Goal: Task Accomplishment & Management: Manage account settings

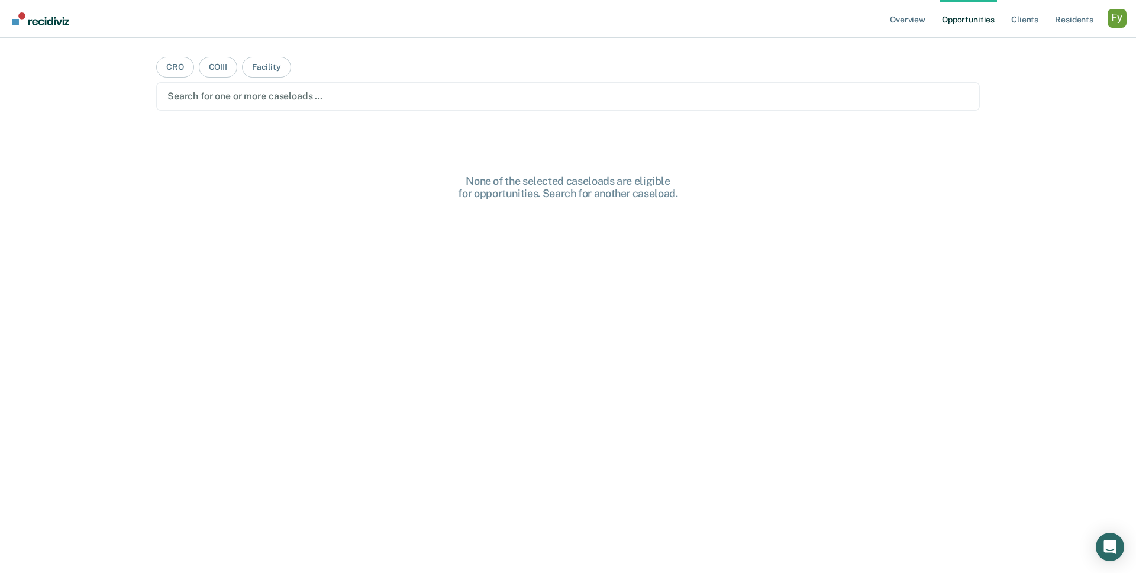
click at [1112, 19] on div "Profile dropdown button" at bounding box center [1117, 18] width 19 height 19
click at [1023, 49] on link "Profile" at bounding box center [1069, 48] width 95 height 10
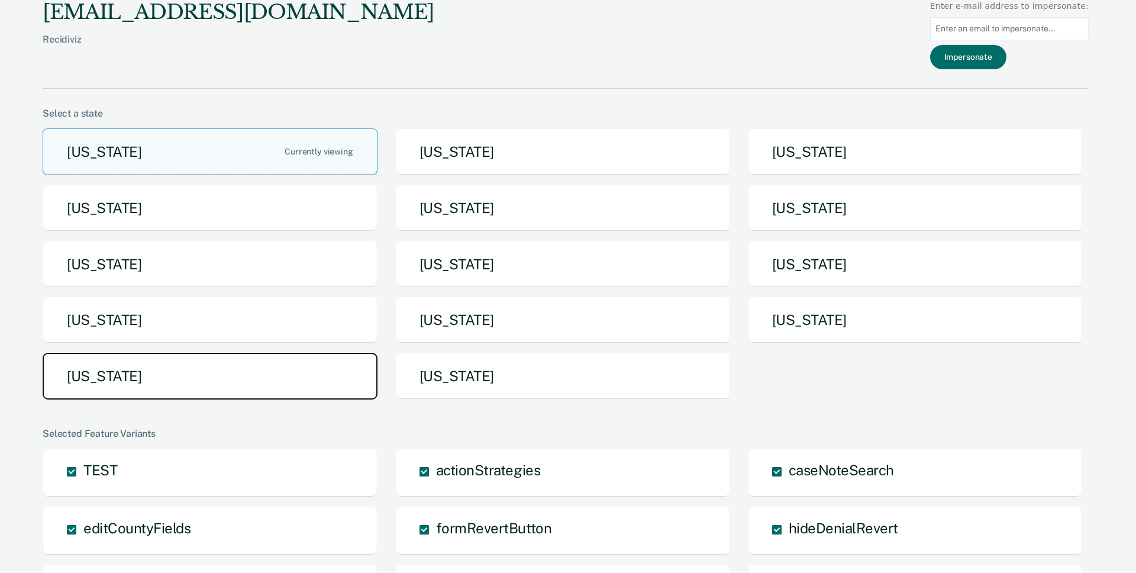
click at [283, 369] on button "Texas" at bounding box center [210, 376] width 335 height 47
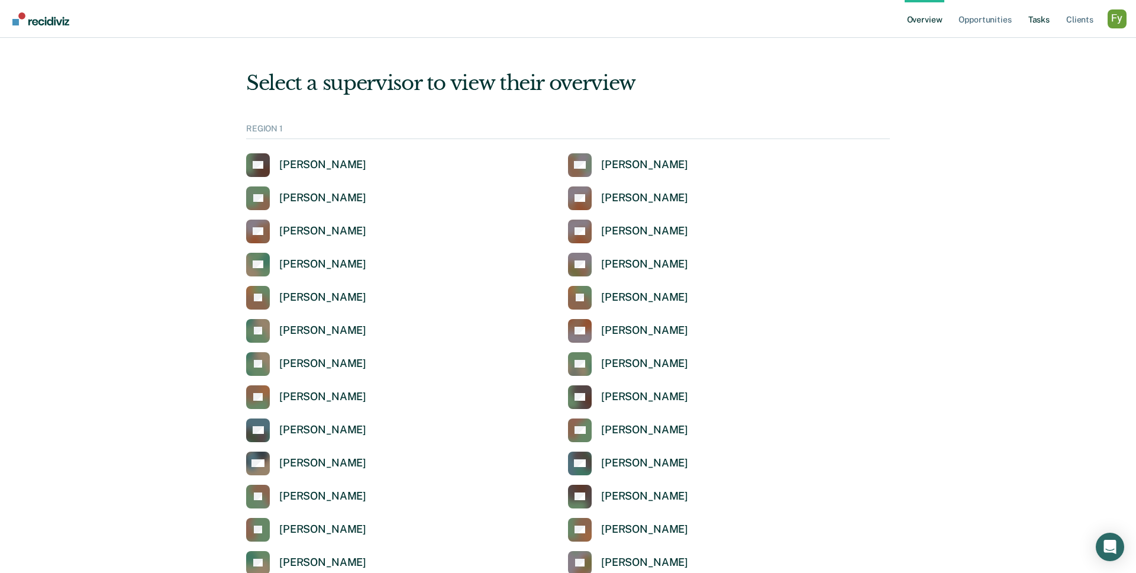
click at [1037, 20] on link "Tasks" at bounding box center [1039, 19] width 26 height 38
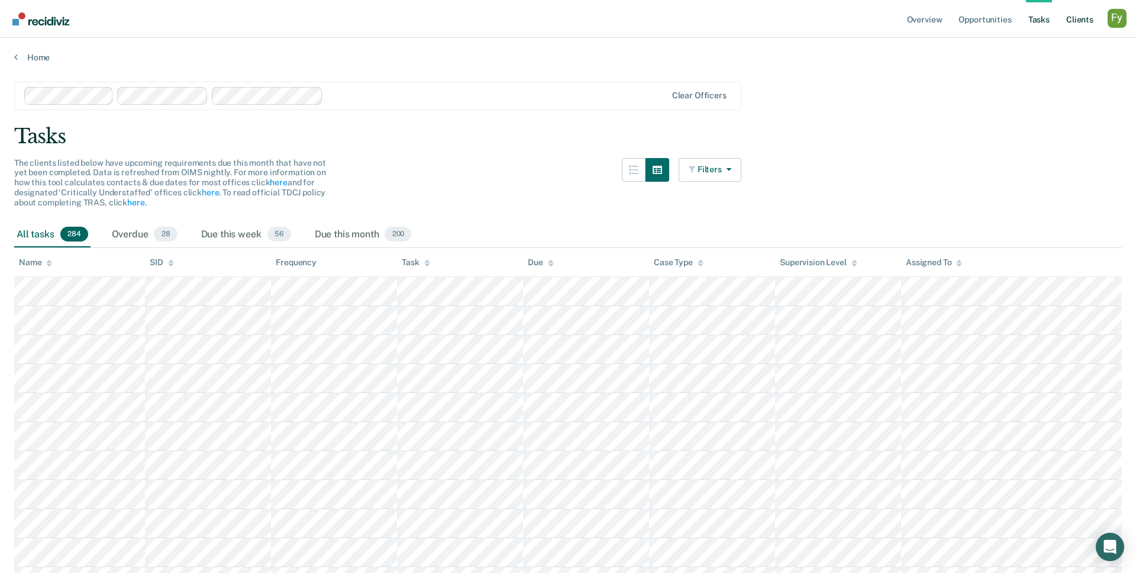
click at [1076, 15] on link "Client s" at bounding box center [1080, 19] width 32 height 38
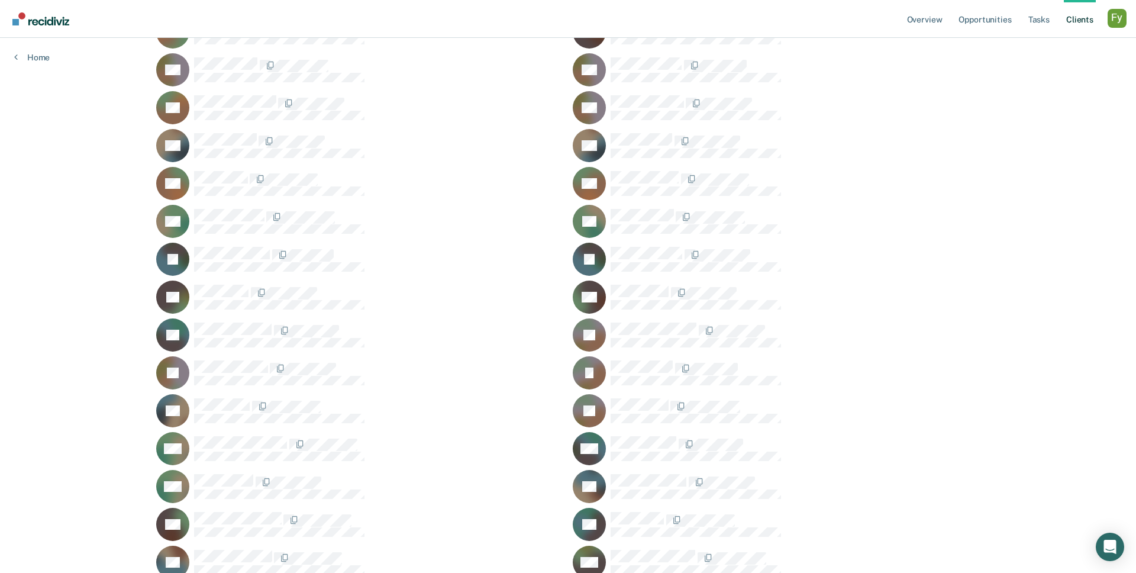
scroll to position [328, 0]
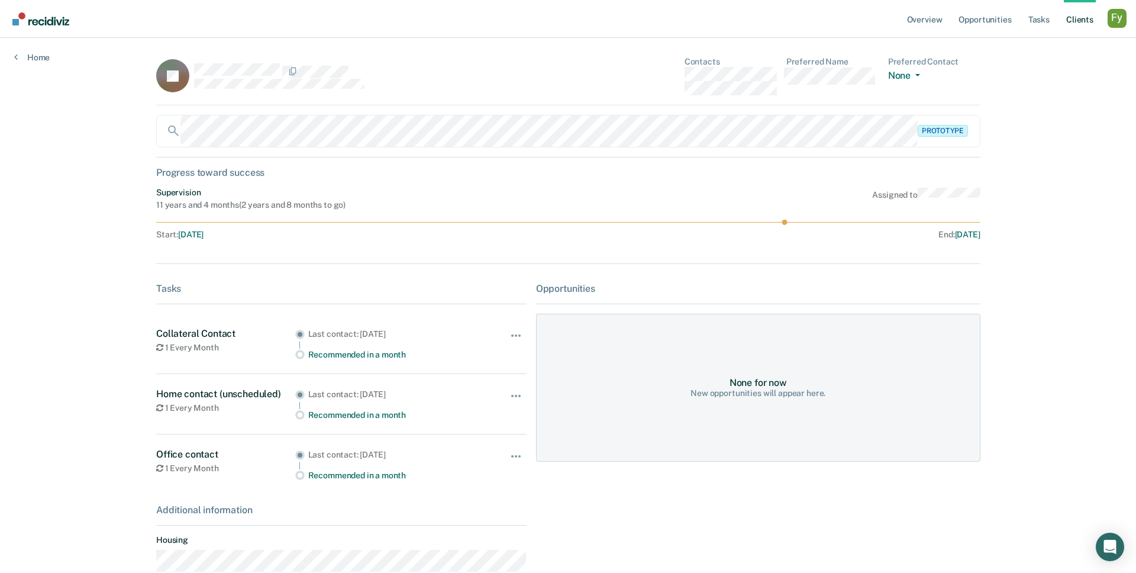
click at [1072, 18] on link "Client s" at bounding box center [1080, 19] width 32 height 38
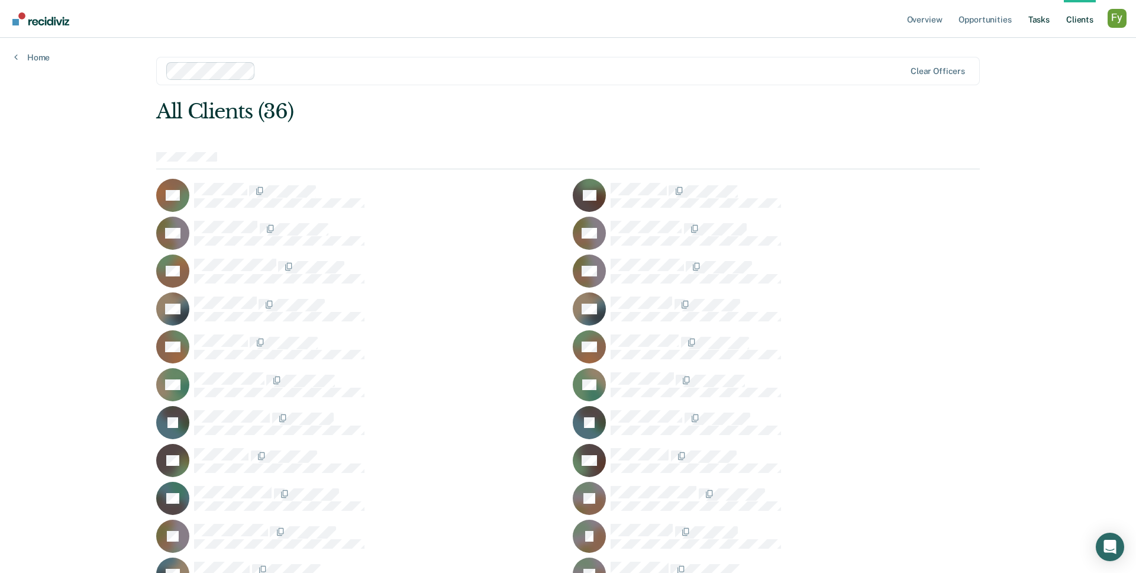
click at [1040, 16] on link "Tasks" at bounding box center [1039, 19] width 26 height 38
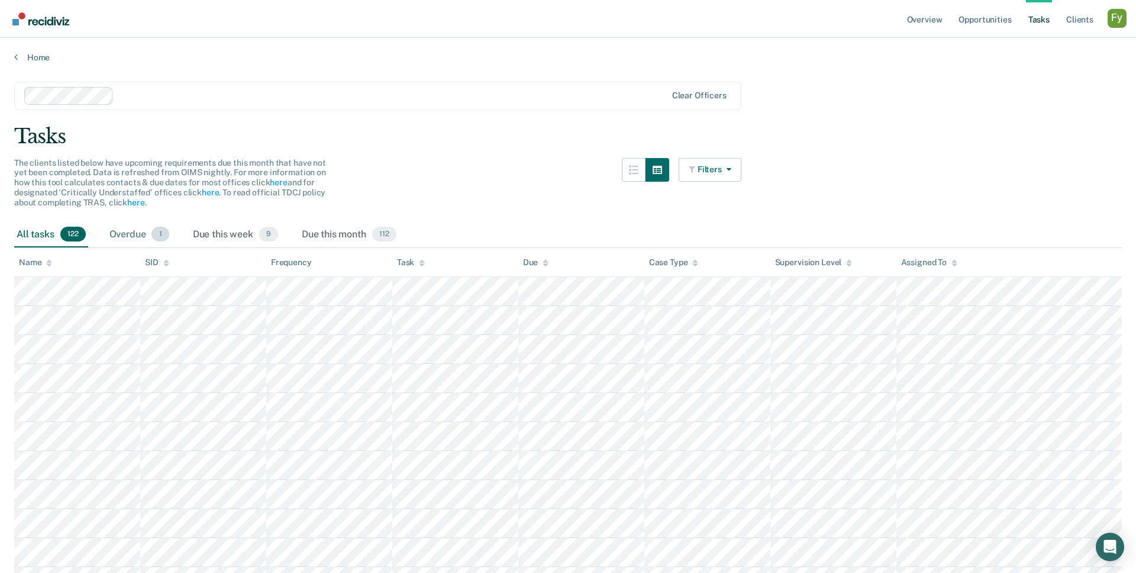
click at [112, 234] on div "Overdue 1" at bounding box center [139, 235] width 65 height 26
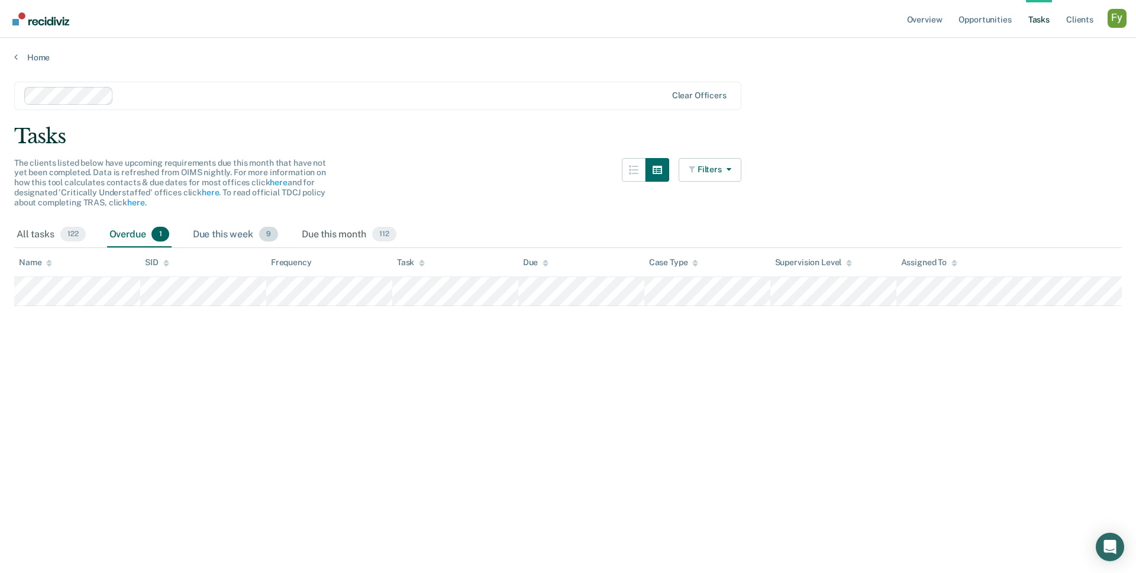
click at [211, 237] on div "Due this week 9" at bounding box center [236, 235] width 90 height 26
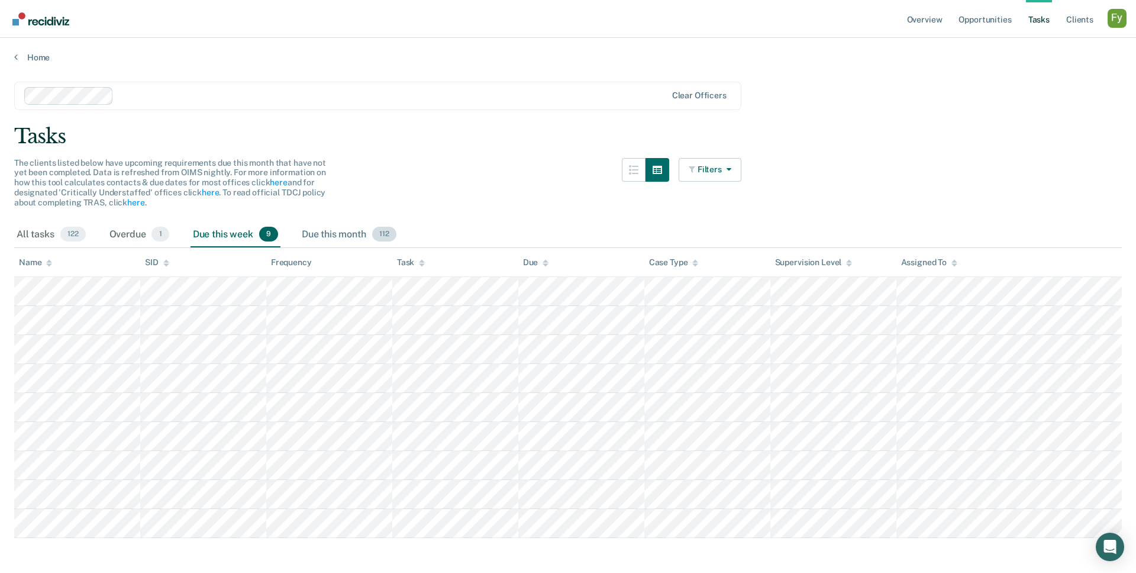
click at [331, 224] on div "Due this month 112" at bounding box center [348, 235] width 99 height 26
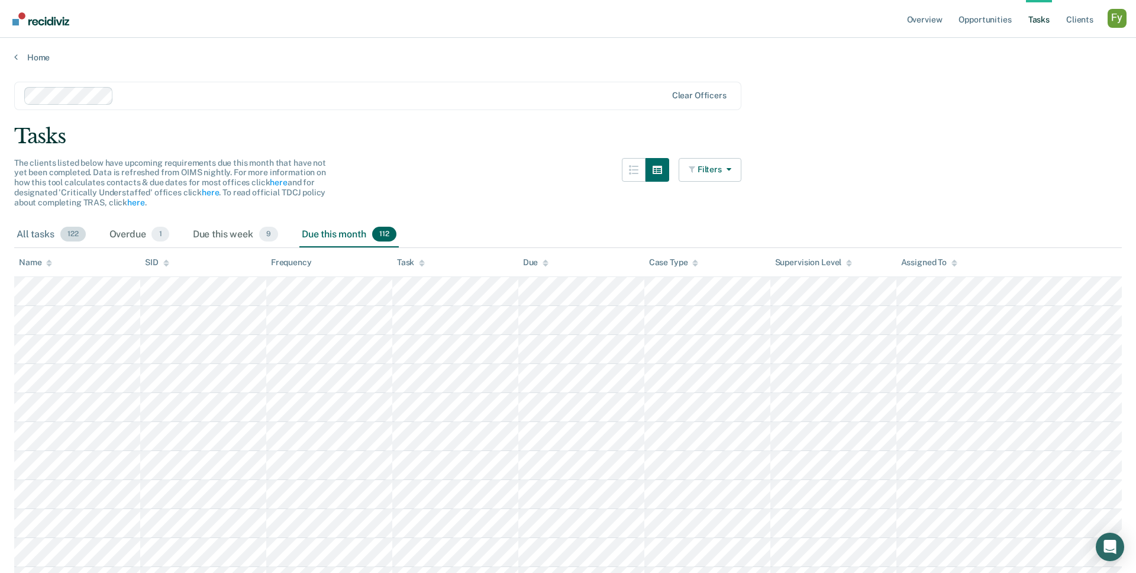
click at [30, 233] on div "All tasks 122" at bounding box center [51, 235] width 74 height 26
click at [712, 166] on button "Filters" at bounding box center [710, 170] width 63 height 24
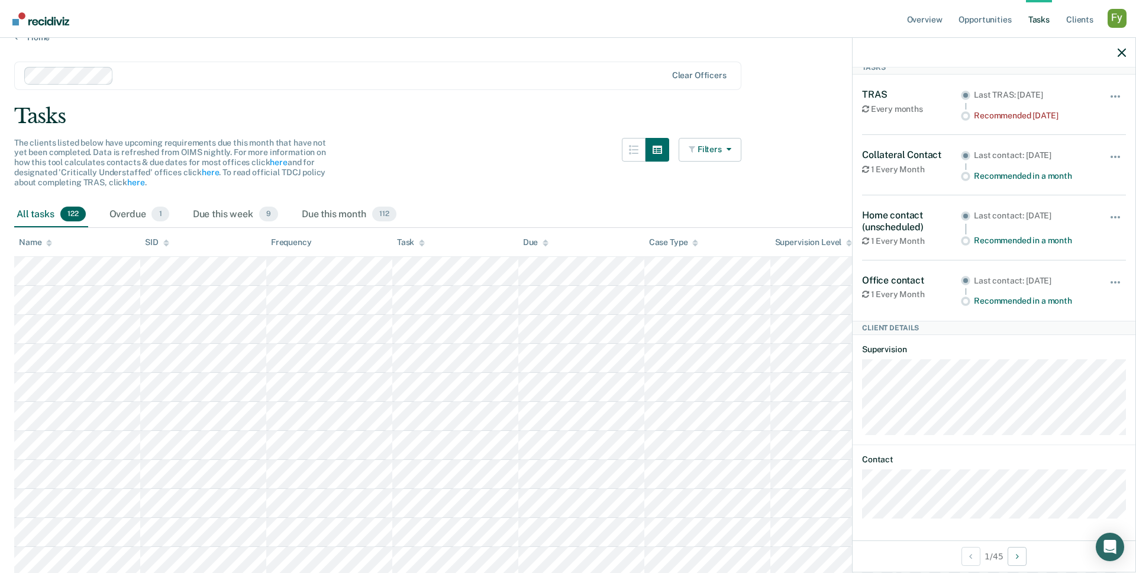
scroll to position [30, 0]
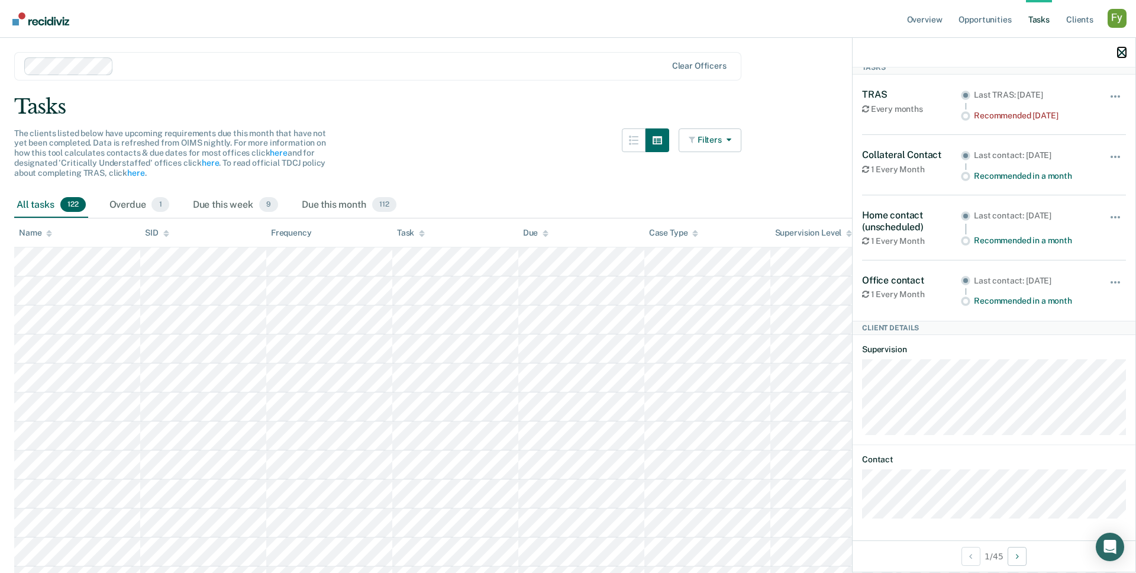
click at [1125, 52] on icon "button" at bounding box center [1122, 53] width 8 height 8
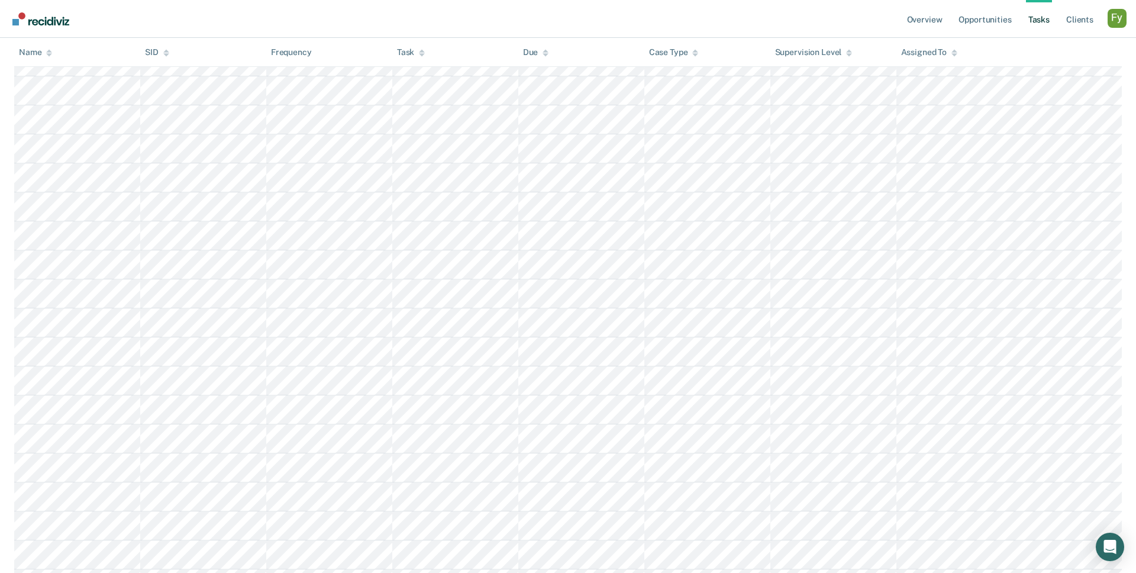
scroll to position [0, 0]
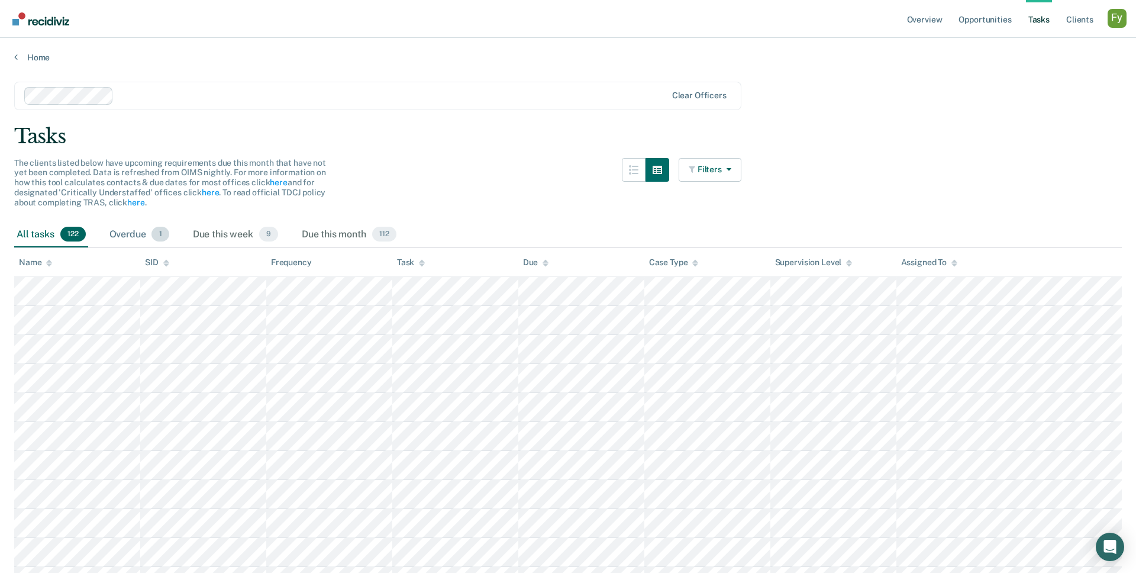
click at [127, 228] on div "Overdue 1" at bounding box center [139, 235] width 65 height 26
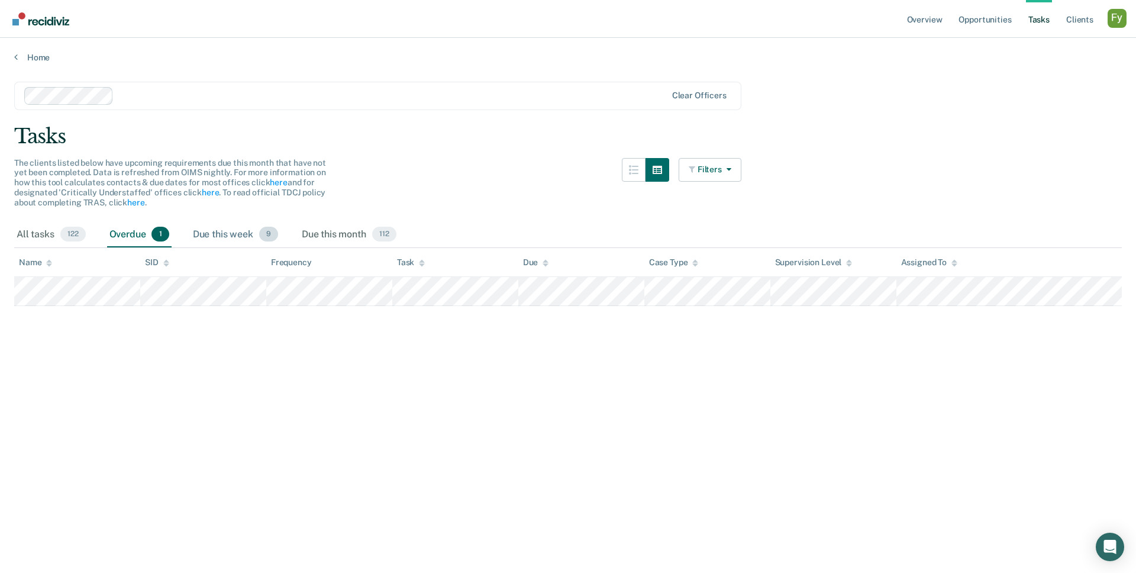
click at [236, 236] on div "Due this week 9" at bounding box center [236, 235] width 90 height 26
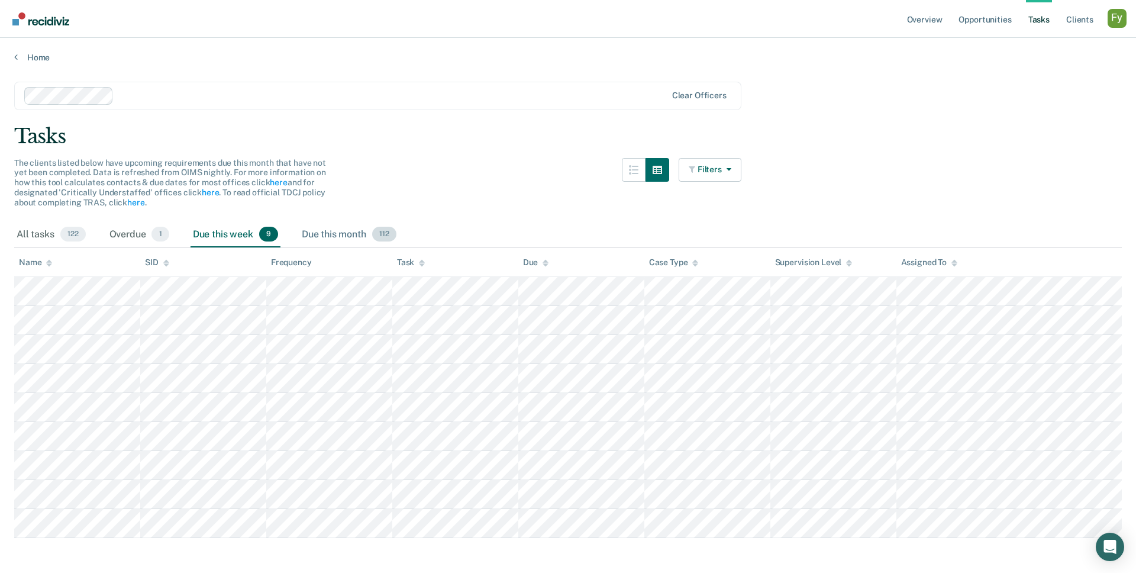
click at [337, 234] on div "Due this month 112" at bounding box center [348, 235] width 99 height 26
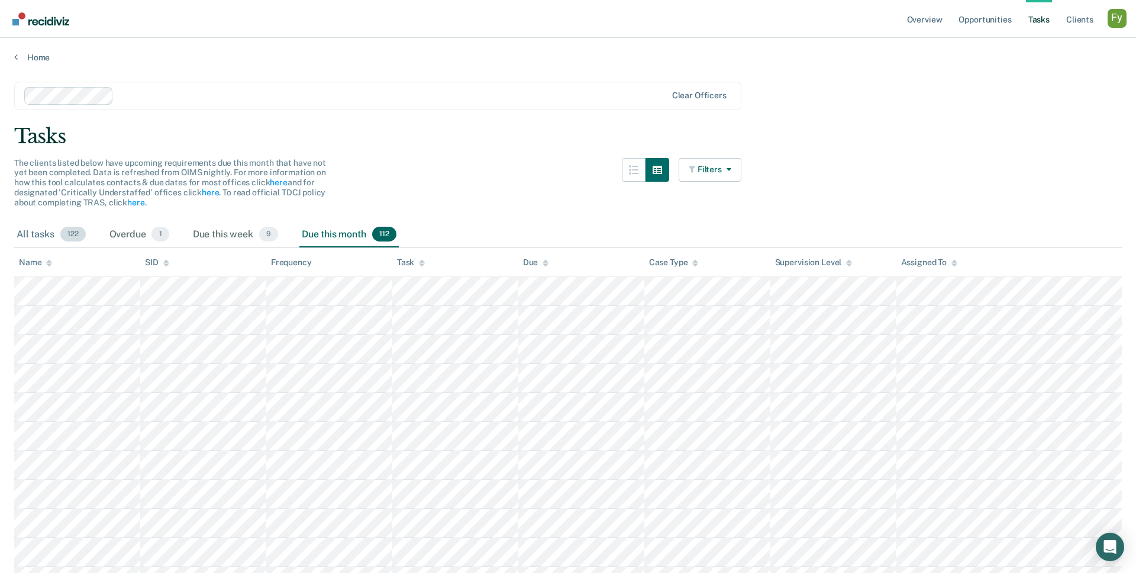
click at [36, 229] on div "All tasks 122" at bounding box center [51, 235] width 74 height 26
click at [1037, 20] on link "Tasks" at bounding box center [1039, 19] width 26 height 38
click at [1113, 545] on icon "Open Intercom Messenger" at bounding box center [1110, 546] width 14 height 15
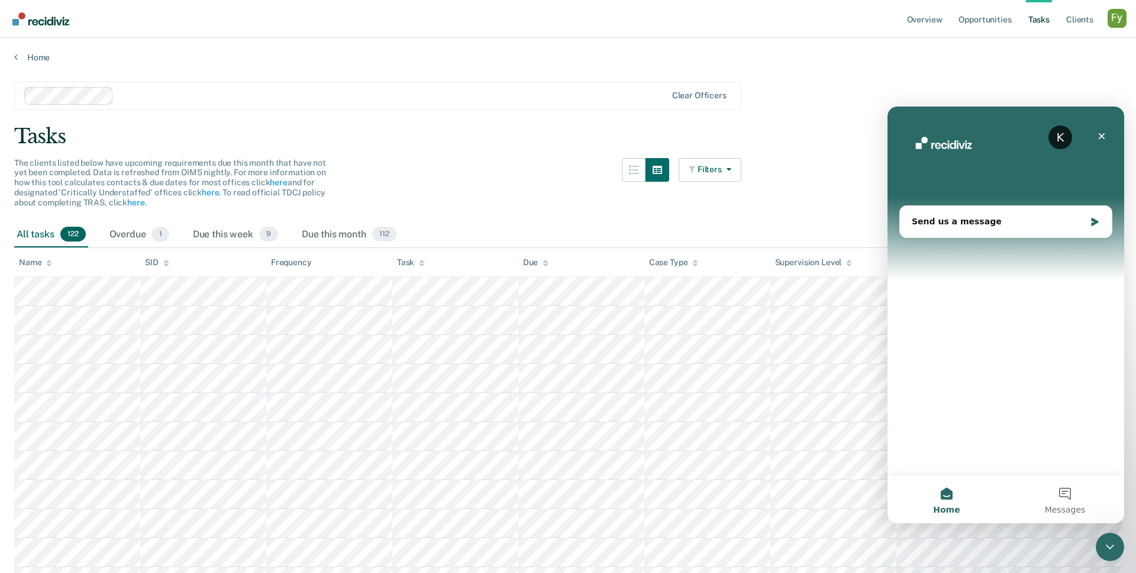
click at [1114, 544] on icon "Close Intercom Messenger" at bounding box center [1110, 546] width 8 height 5
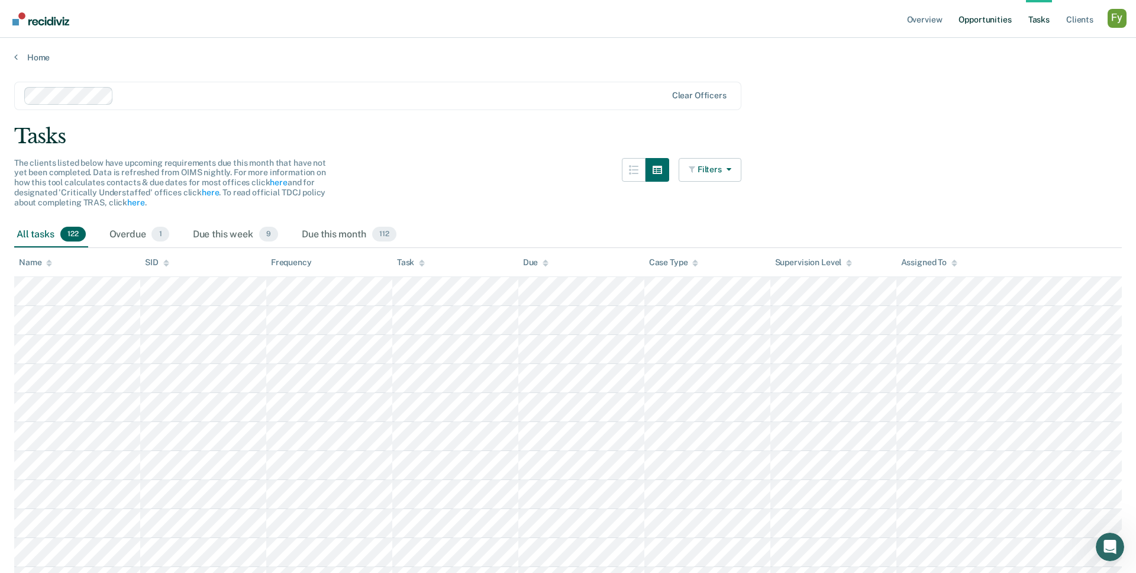
click at [984, 11] on link "Opportunities" at bounding box center [984, 19] width 57 height 38
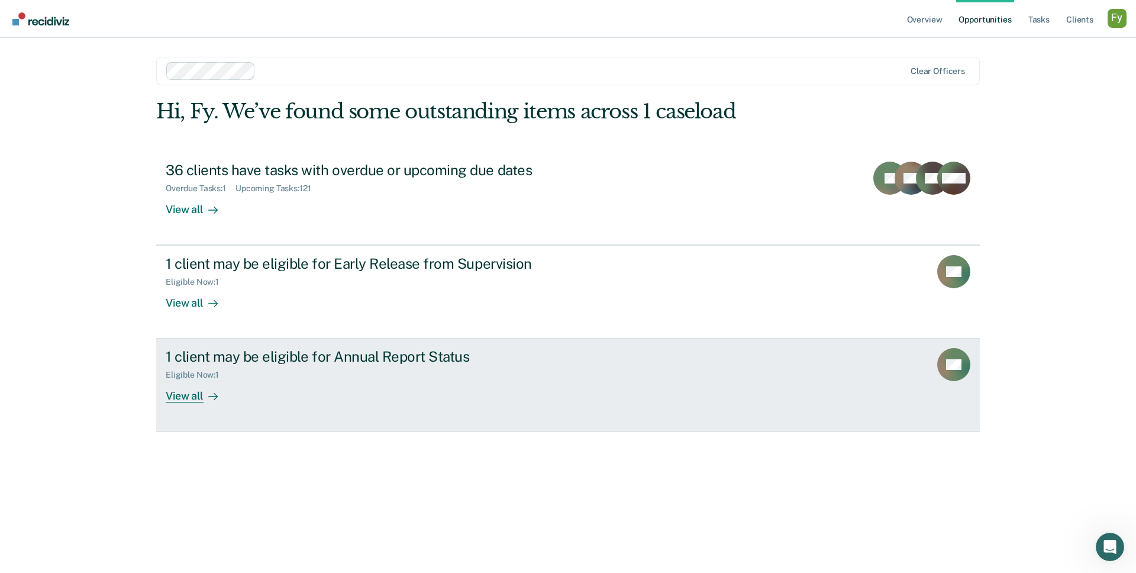
click at [401, 374] on div "Eligible Now : 1" at bounding box center [373, 372] width 415 height 15
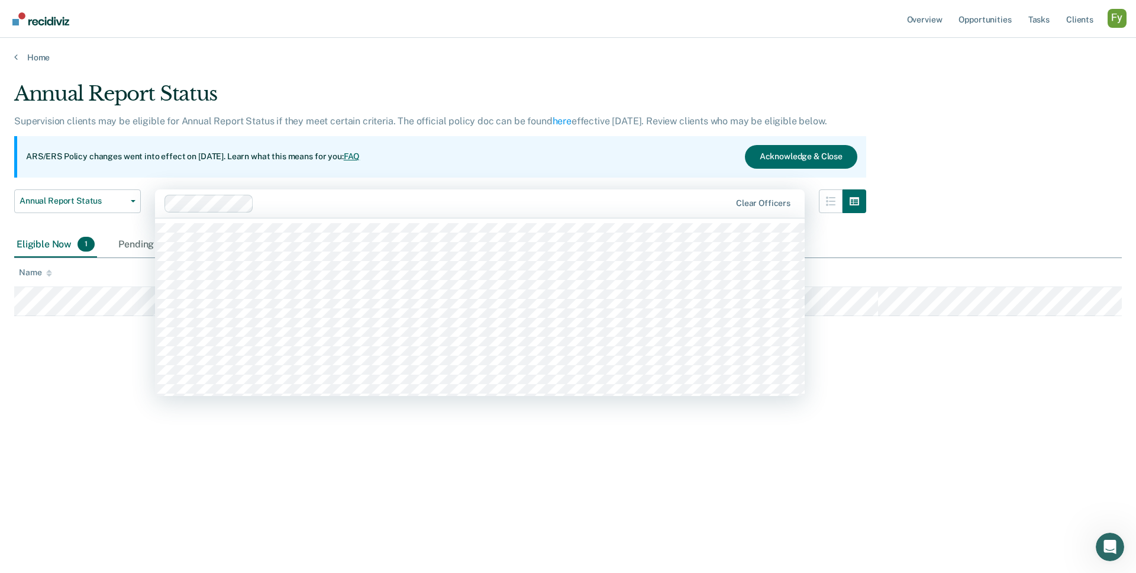
click at [299, 203] on div at bounding box center [495, 203] width 472 height 14
click at [418, 208] on div at bounding box center [543, 203] width 373 height 14
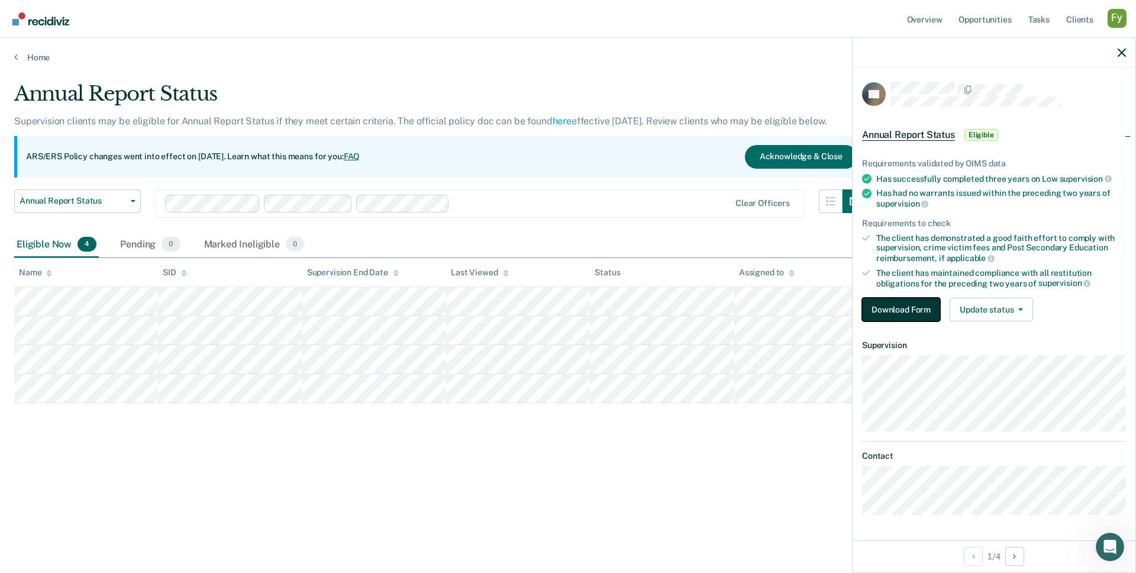
click at [911, 309] on button "Download Form" at bounding box center [901, 310] width 78 height 24
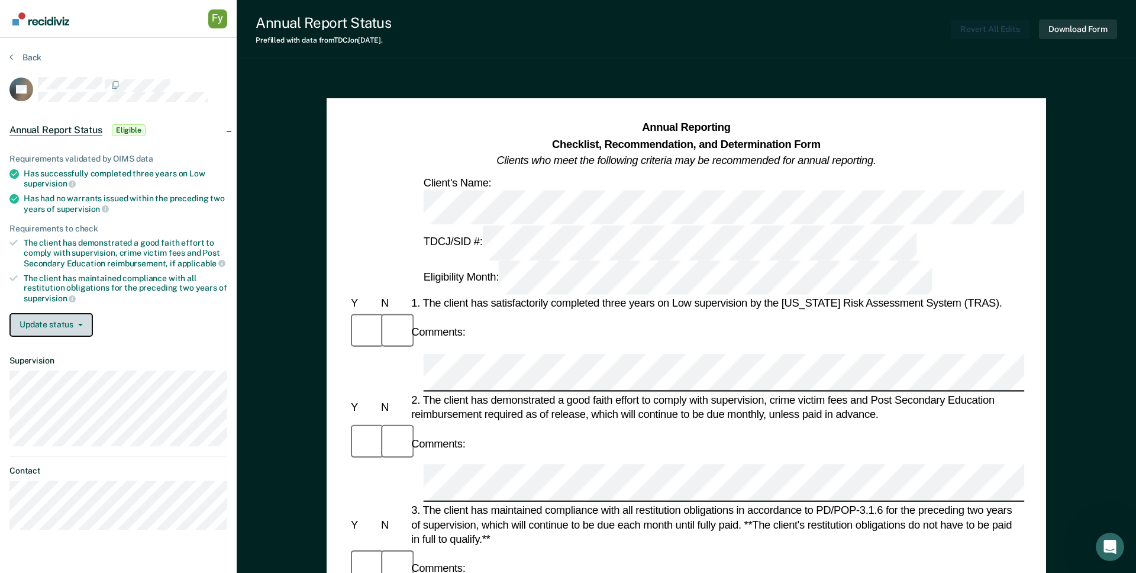
click at [78, 325] on button "Update status" at bounding box center [50, 325] width 83 height 24
click at [85, 348] on button "Mark Pending" at bounding box center [66, 353] width 114 height 19
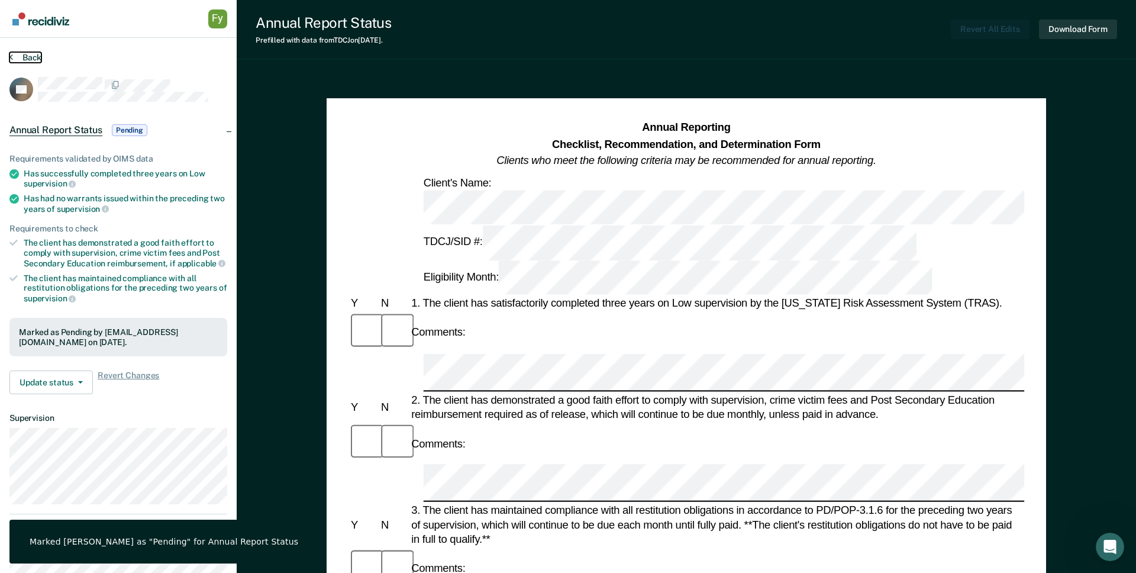
click at [37, 53] on button "Back" at bounding box center [25, 57] width 32 height 11
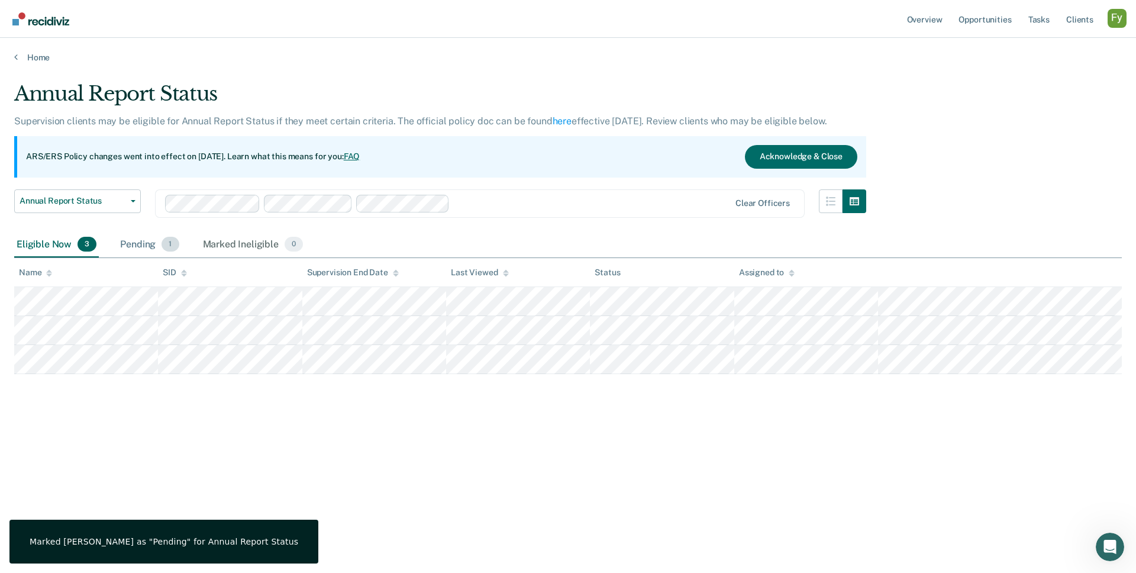
click at [139, 241] on div "Pending 1" at bounding box center [149, 245] width 63 height 26
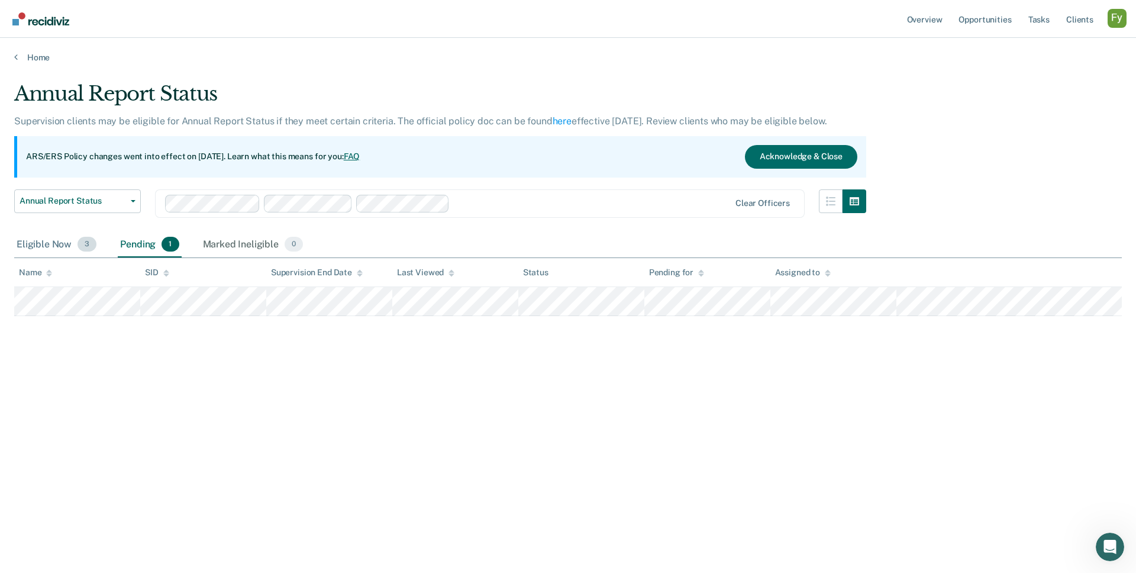
click at [36, 243] on div "Eligible Now 3" at bounding box center [56, 245] width 85 height 26
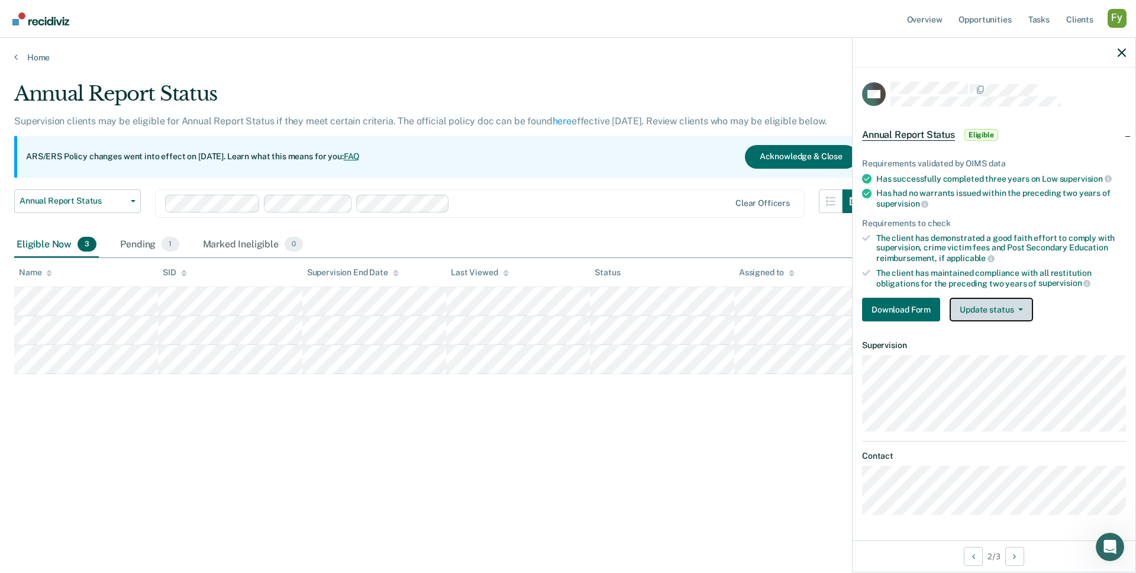
click at [1005, 303] on button "Update status" at bounding box center [991, 310] width 83 height 24
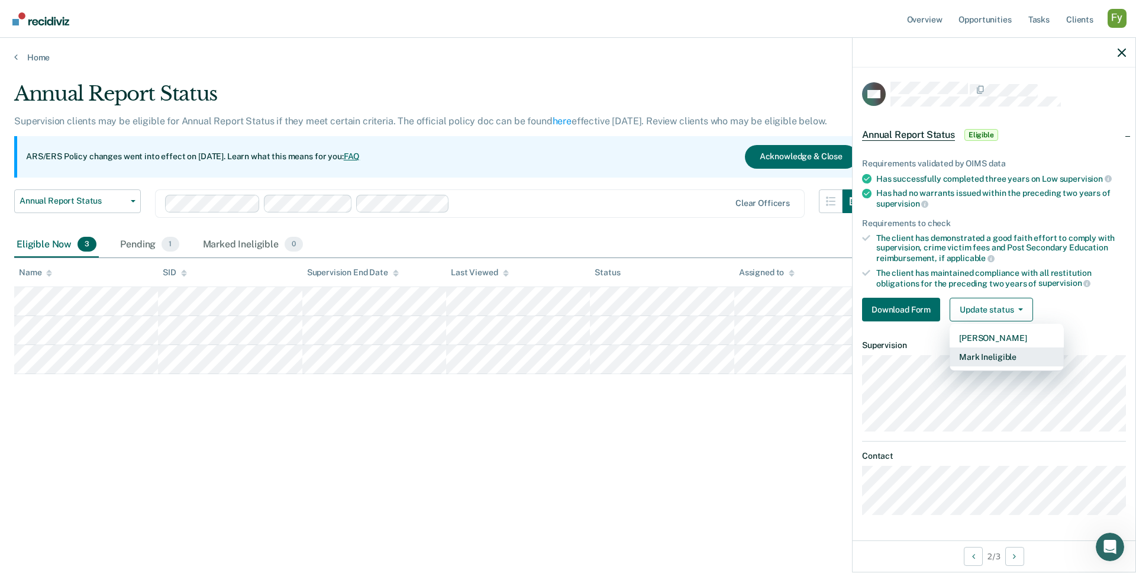
click at [998, 357] on button "Mark Ineligible" at bounding box center [1007, 356] width 114 height 19
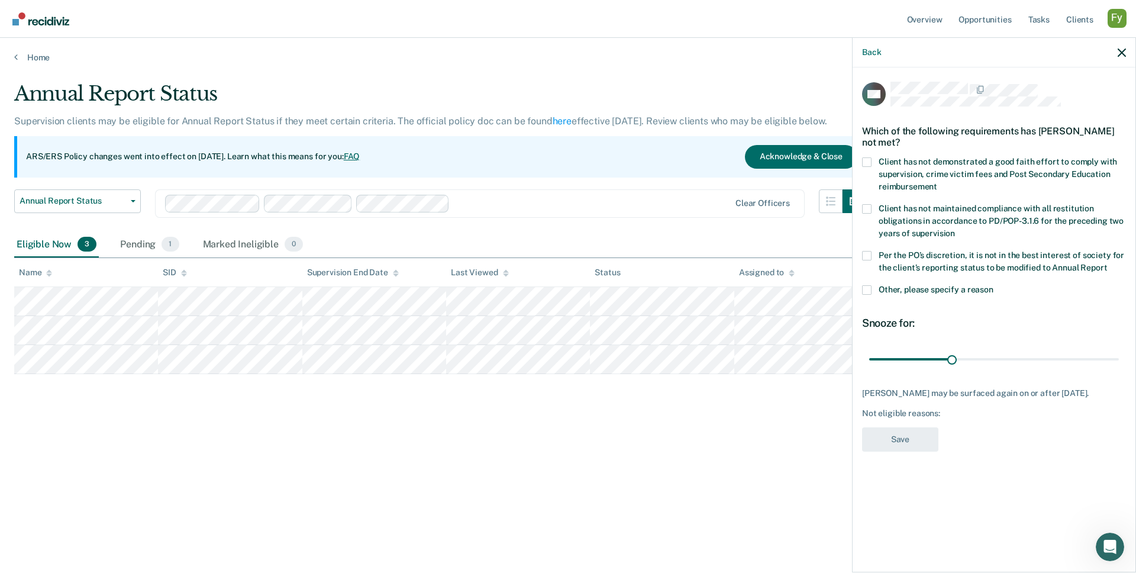
click at [864, 208] on span at bounding box center [866, 208] width 9 height 9
click at [955, 229] on input "Client has not maintained compliance with all restitution obligations in accord…" at bounding box center [955, 229] width 0 height 0
click at [918, 434] on button "Save" at bounding box center [900, 439] width 76 height 24
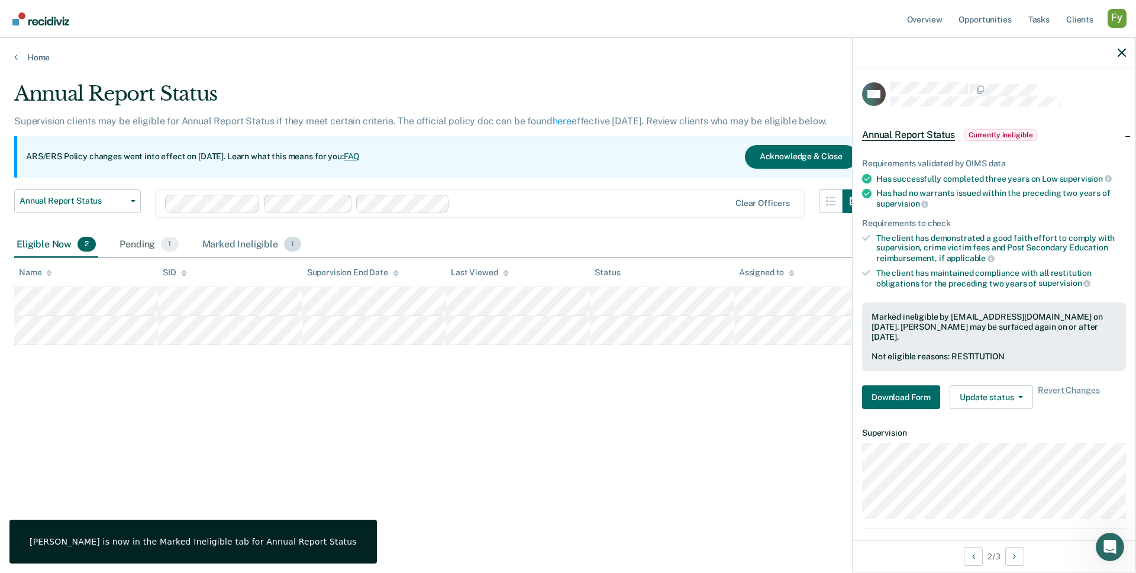
click at [261, 243] on div "Marked Ineligible 1" at bounding box center [252, 245] width 104 height 26
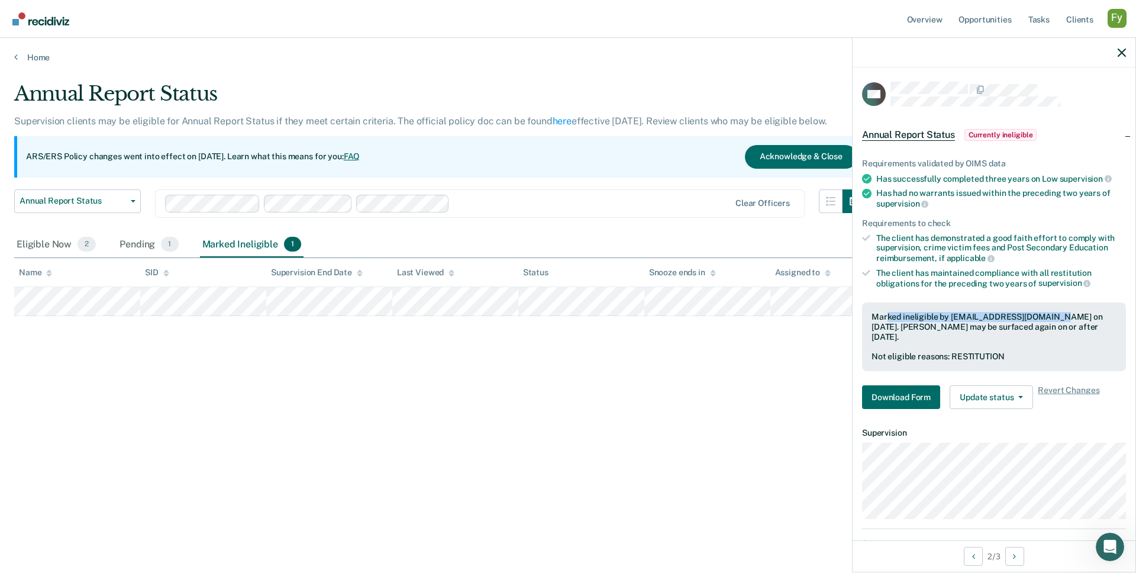
drag, startPoint x: 888, startPoint y: 311, endPoint x: 1042, endPoint y: 311, distance: 154.4
click at [1042, 312] on div "Marked ineligible by fy@recidiviz.org on October 1, 2025. Charles Watkins may b…" at bounding box center [994, 327] width 245 height 30
click at [1037, 312] on div "Marked ineligible by fy@recidiviz.org on October 1, 2025. Charles Watkins may b…" at bounding box center [994, 327] width 245 height 30
drag, startPoint x: 1030, startPoint y: 312, endPoint x: 1099, endPoint y: 312, distance: 68.6
click at [1099, 312] on div "Marked ineligible by fy@recidiviz.org on October 1, 2025. Charles Watkins may b…" at bounding box center [994, 327] width 245 height 30
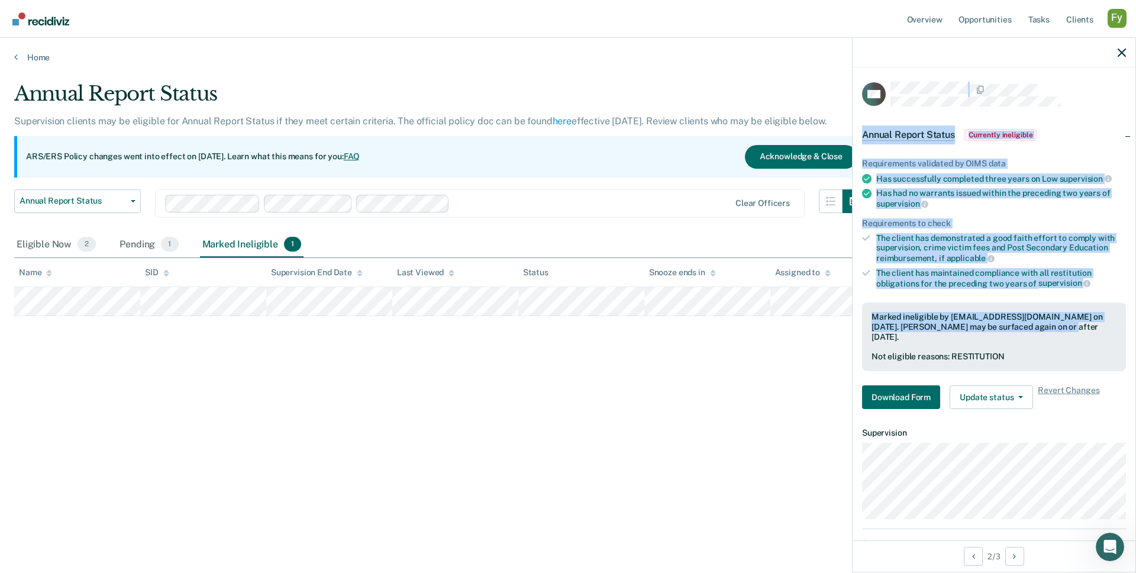
drag, startPoint x: 1015, startPoint y: 322, endPoint x: 1162, endPoint y: 322, distance: 146.2
click at [1136, 322] on html "Looks like you’re using Internet Explorer 11. For faster loading and a better e…" at bounding box center [568, 286] width 1136 height 573
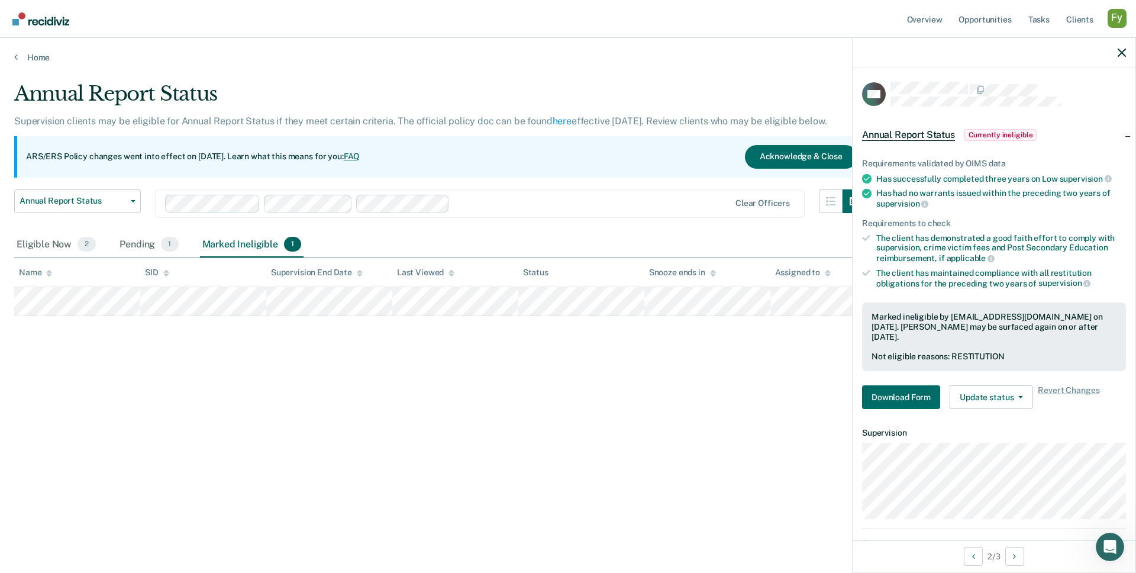
click at [953, 336] on div "Marked ineligible by fy@recidiviz.org on October 1, 2025. Charles Watkins may b…" at bounding box center [994, 336] width 264 height 69
drag, startPoint x: 949, startPoint y: 346, endPoint x: 1014, endPoint y: 345, distance: 65.7
click at [1014, 352] on div "Not eligible reasons: RESTITUTION" at bounding box center [994, 357] width 245 height 10
click at [1097, 428] on dt "Supervision" at bounding box center [994, 433] width 264 height 10
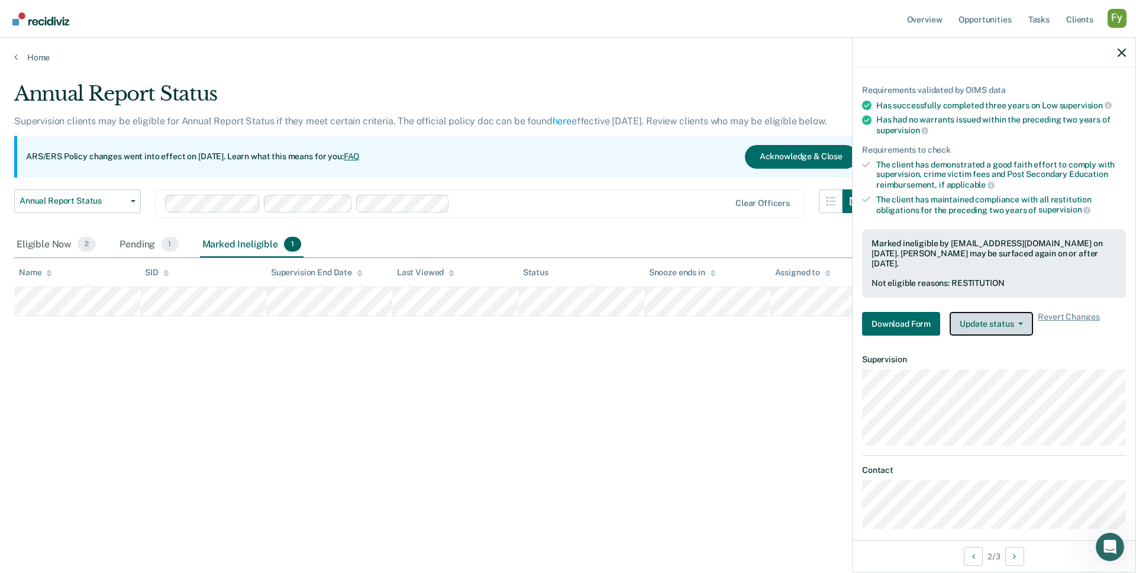
click at [989, 312] on button "Update status" at bounding box center [991, 324] width 83 height 24
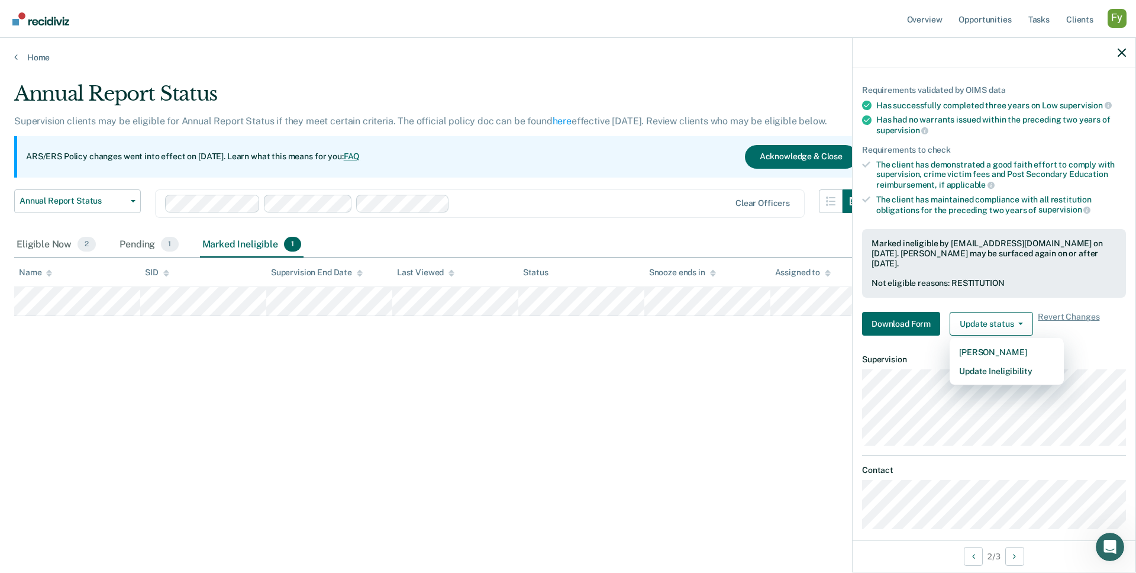
click at [930, 281] on div "Marked ineligible by fy@recidiviz.org on October 1, 2025. Charles Watkins may b…" at bounding box center [994, 263] width 264 height 69
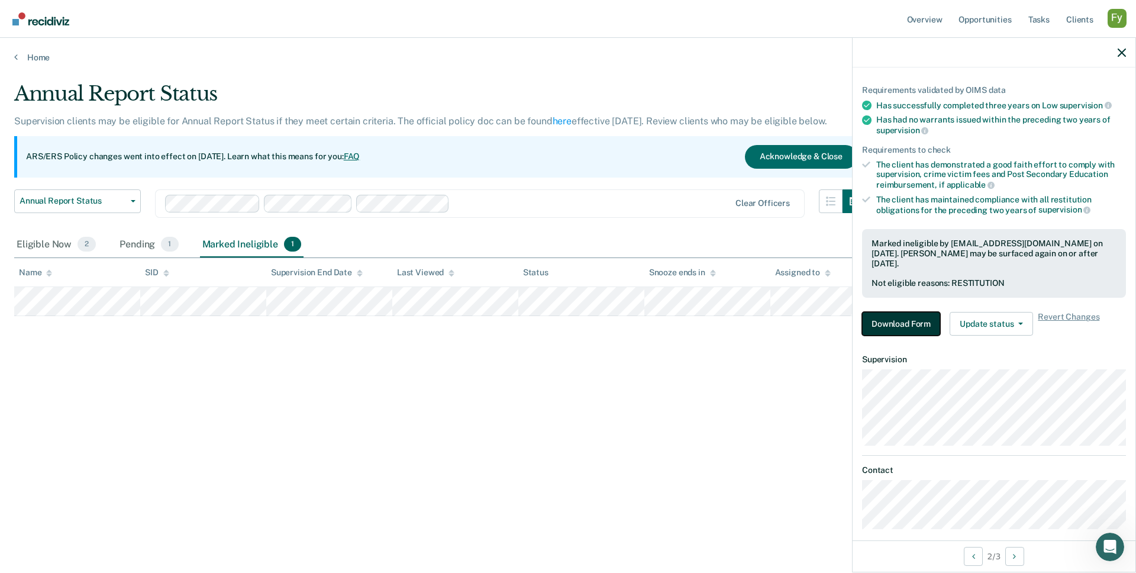
click at [918, 312] on button "Download Form" at bounding box center [901, 324] width 78 height 24
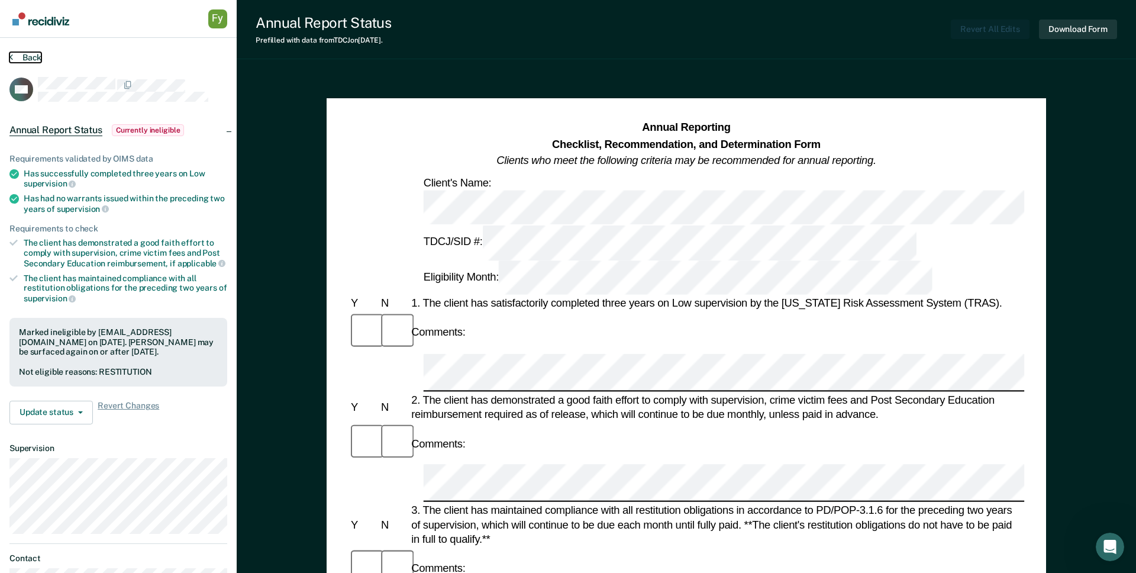
click at [38, 57] on button "Back" at bounding box center [25, 57] width 32 height 11
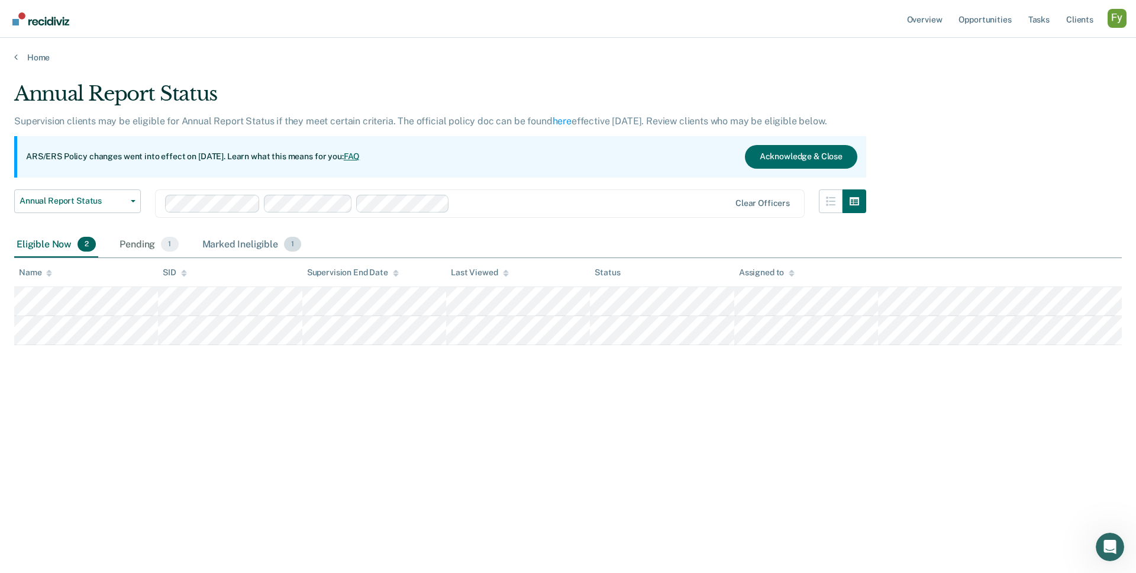
click at [258, 241] on div "Marked Ineligible 1" at bounding box center [252, 245] width 104 height 26
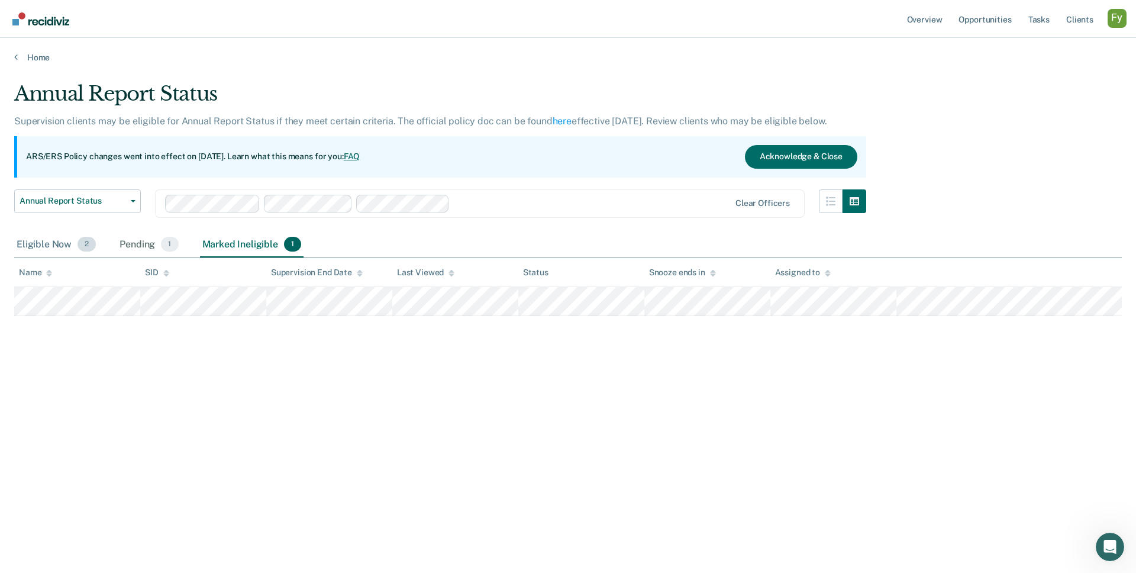
click at [53, 238] on div "Eligible Now 2" at bounding box center [56, 245] width 84 height 26
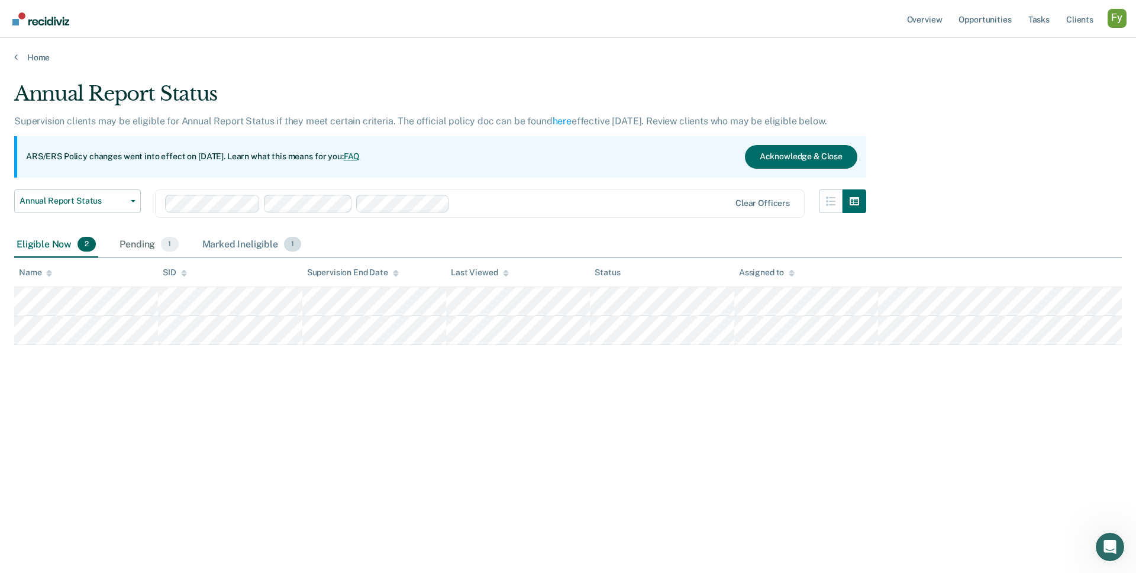
click at [227, 239] on div "Marked Ineligible 1" at bounding box center [252, 245] width 104 height 26
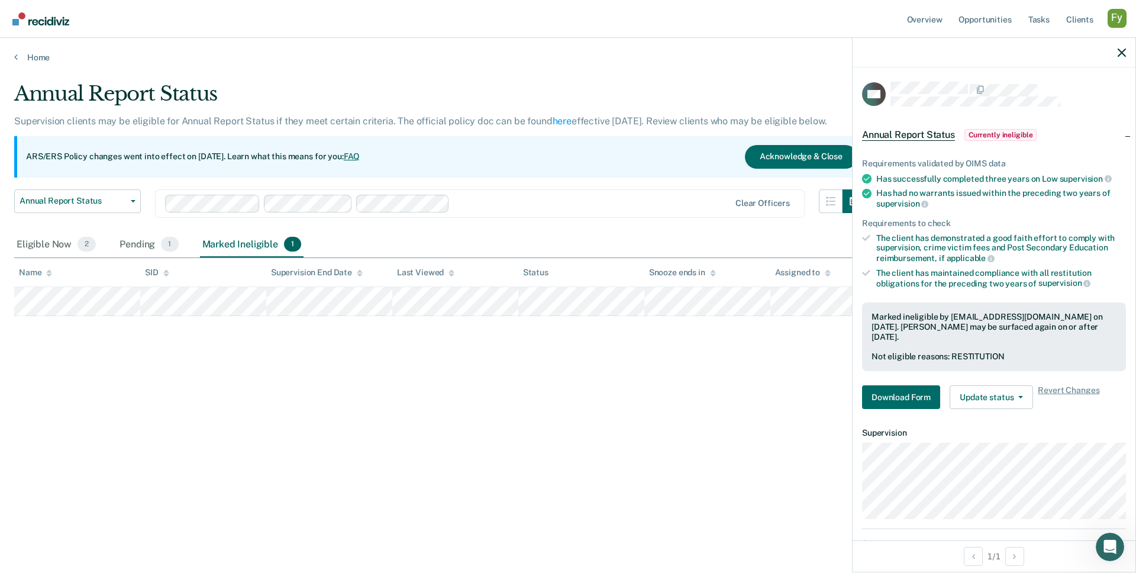
click at [1126, 47] on div at bounding box center [994, 53] width 283 height 30
click at [1123, 50] on icon "button" at bounding box center [1122, 53] width 8 height 8
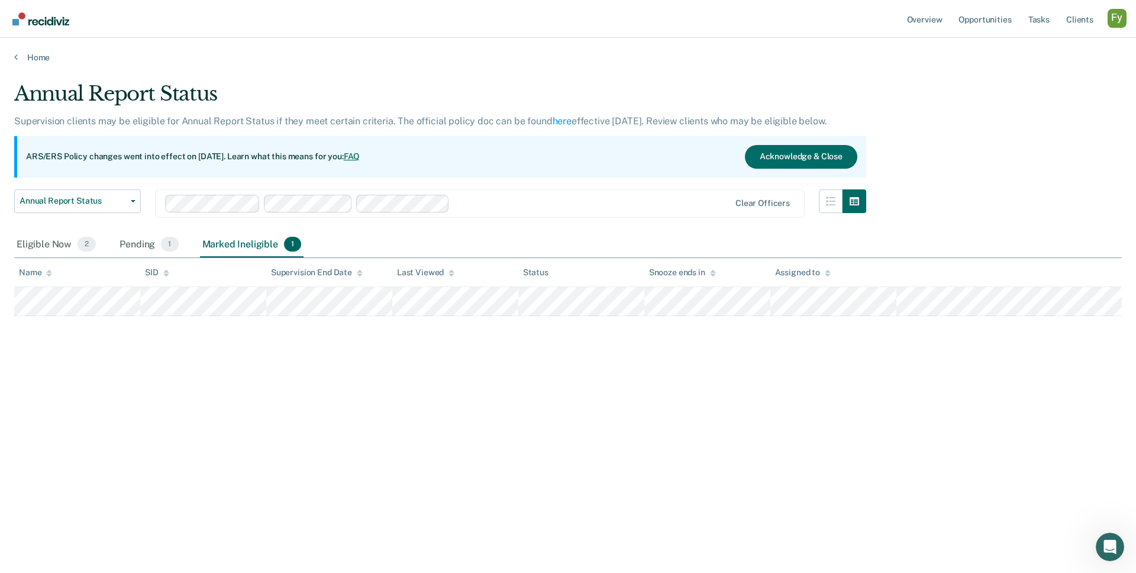
click at [1115, 18] on div "Profile dropdown button" at bounding box center [1117, 18] width 19 height 19
click at [1044, 63] on link "How it works" at bounding box center [1069, 63] width 95 height 10
click at [40, 57] on link "Home" at bounding box center [568, 57] width 1108 height 11
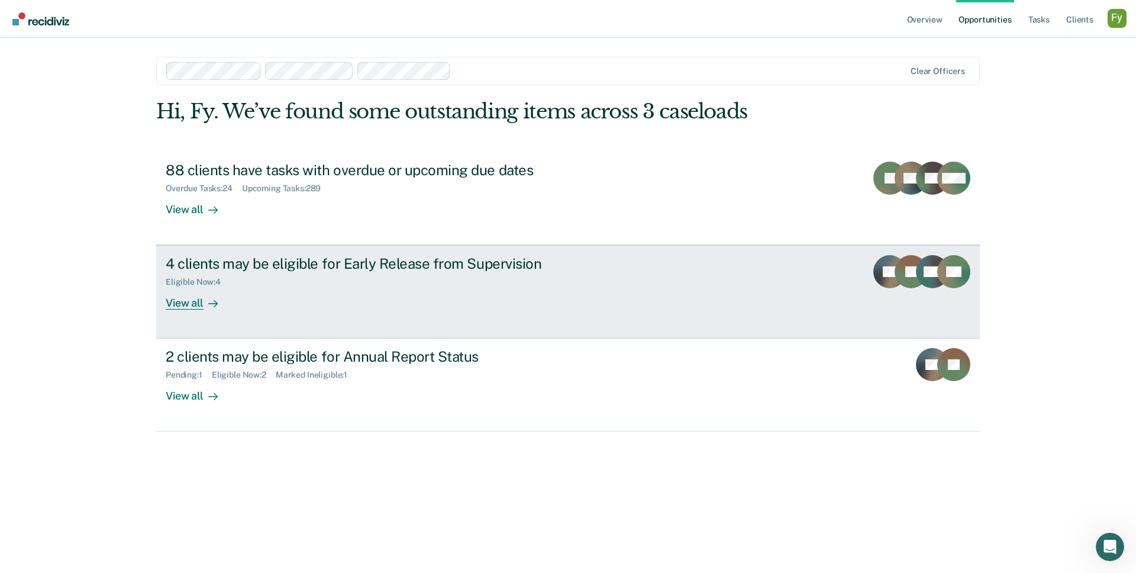
click at [460, 308] on div "4 clients may be eligible for Early Release from Supervision Eligible Now : 4 V…" at bounding box center [388, 282] width 444 height 54
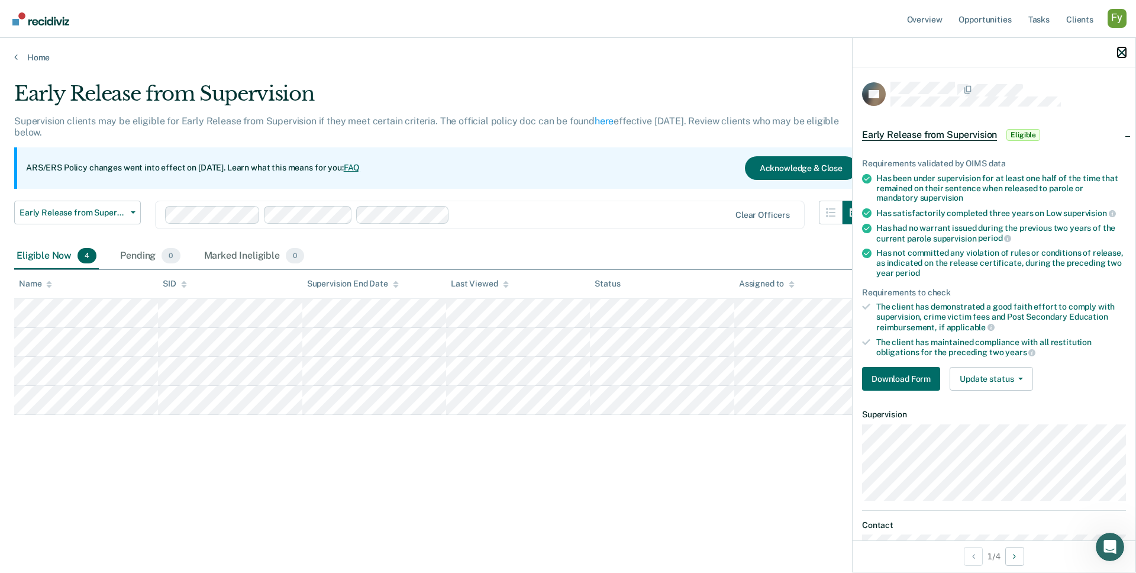
click at [1119, 52] on icon "button" at bounding box center [1122, 53] width 8 height 8
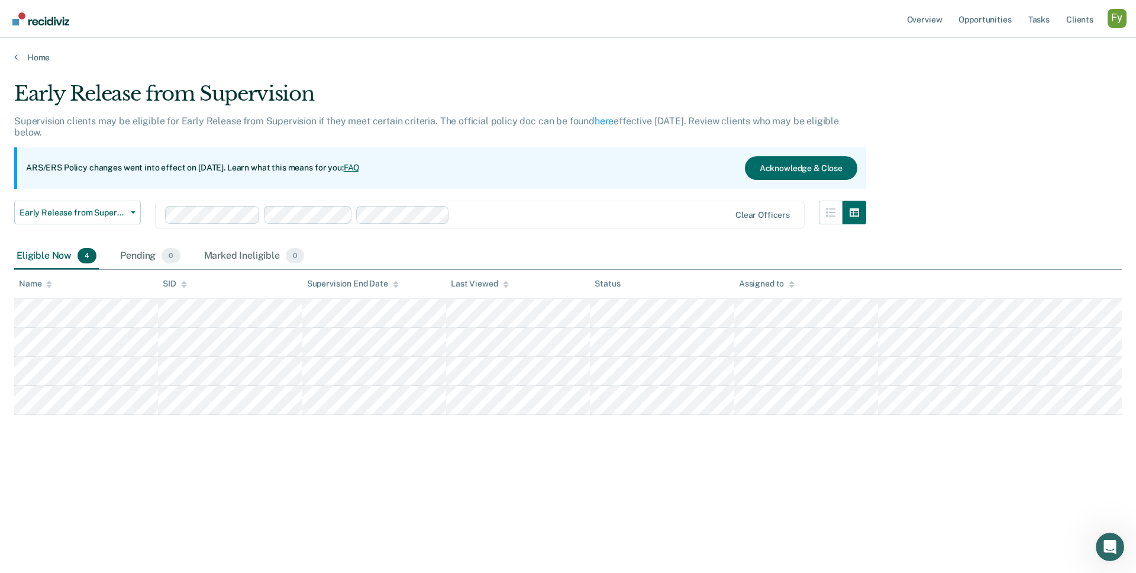
click at [968, 102] on div "Early Release from Supervision Supervision clients may be eligible for Early Re…" at bounding box center [568, 283] width 1108 height 402
click at [812, 167] on button "Acknowledge & Close" at bounding box center [801, 168] width 112 height 24
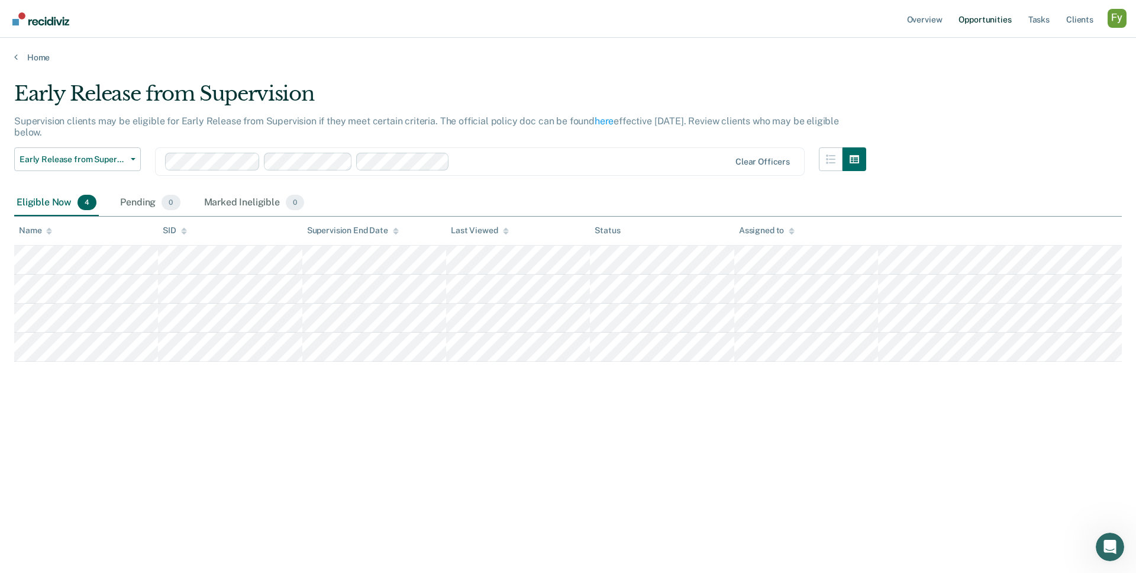
click at [978, 19] on link "Opportunities" at bounding box center [984, 19] width 57 height 38
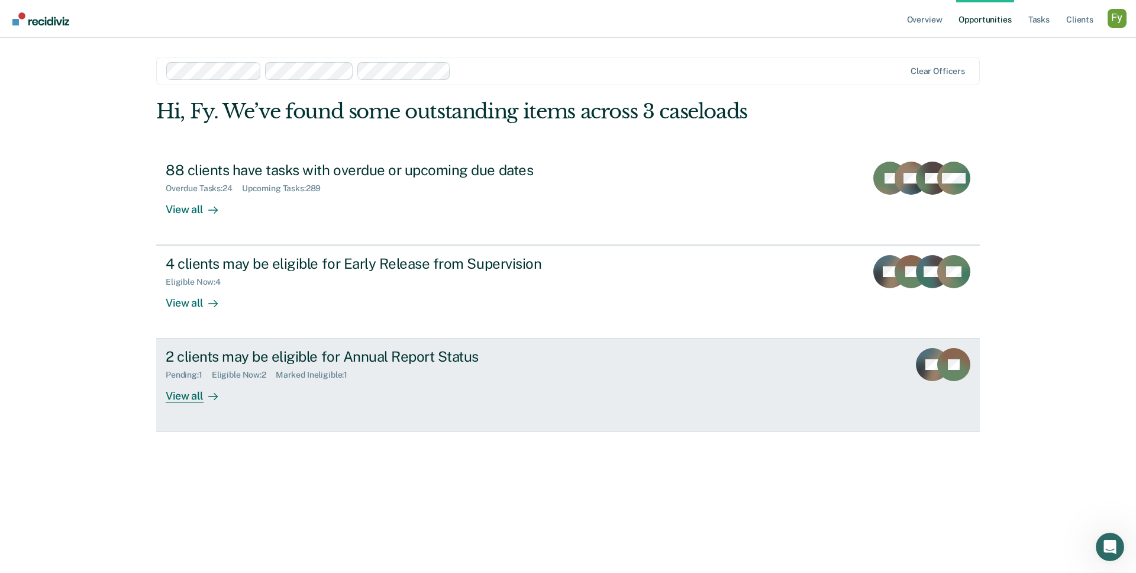
click at [520, 372] on div "Pending : 1 Eligible Now : 2 Marked Ineligible : 1" at bounding box center [373, 372] width 415 height 15
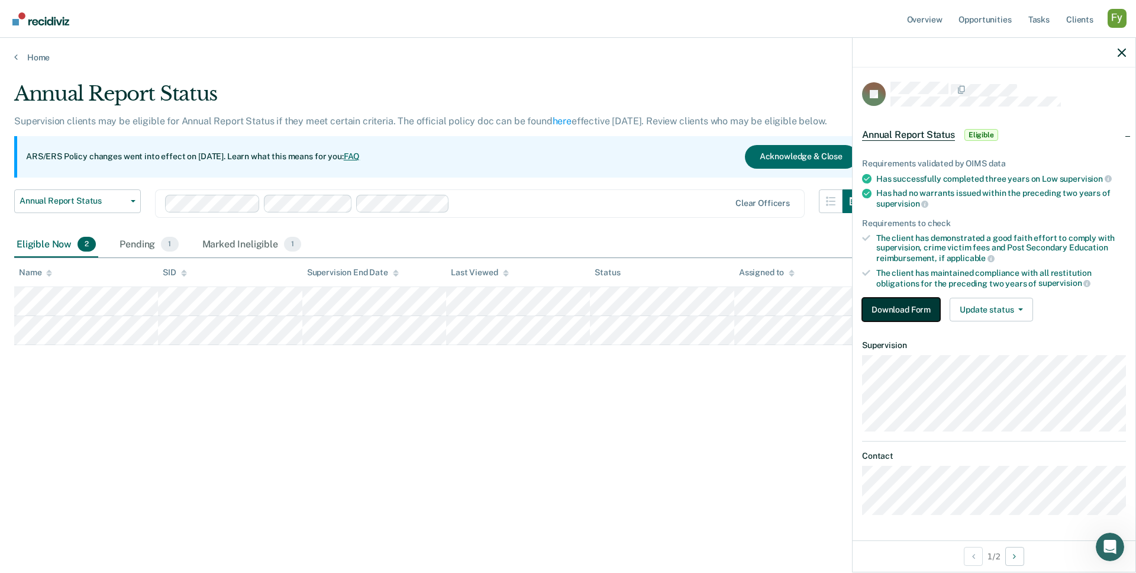
click at [901, 308] on button "Download Form" at bounding box center [901, 310] width 78 height 24
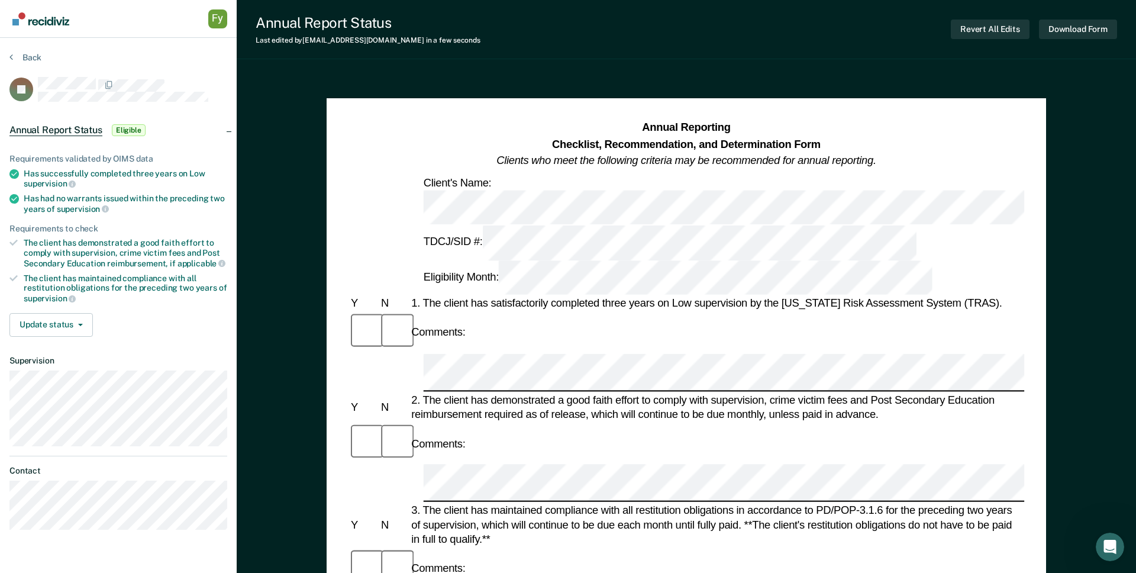
click at [365, 354] on div at bounding box center [687, 372] width 676 height 37
click at [31, 56] on button "Back" at bounding box center [25, 57] width 32 height 11
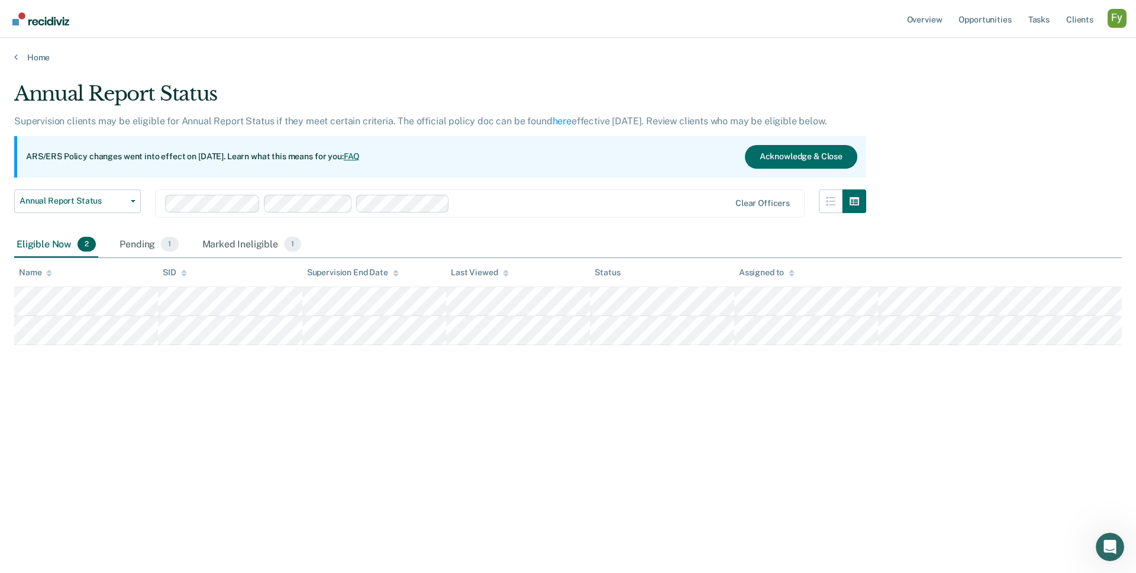
click at [414, 394] on div "Annual Report Status Supervision clients may be eligible for Annual Report Stat…" at bounding box center [568, 283] width 1108 height 402
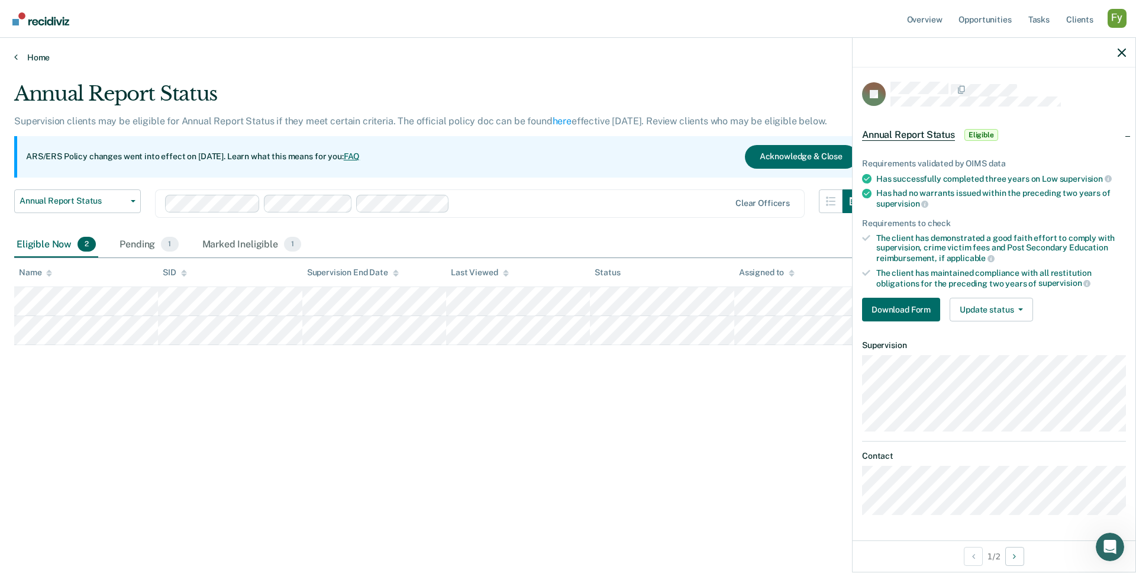
click at [50, 57] on link "Home" at bounding box center [568, 57] width 1108 height 11
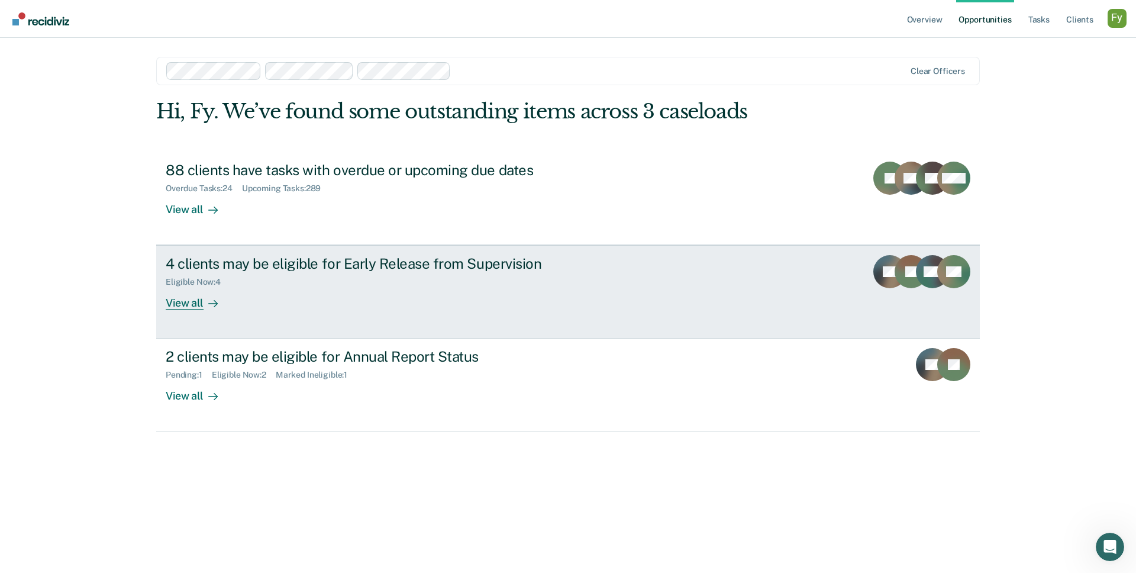
click at [433, 270] on div "4 clients may be eligible for Early Release from Supervision" at bounding box center [373, 263] width 415 height 17
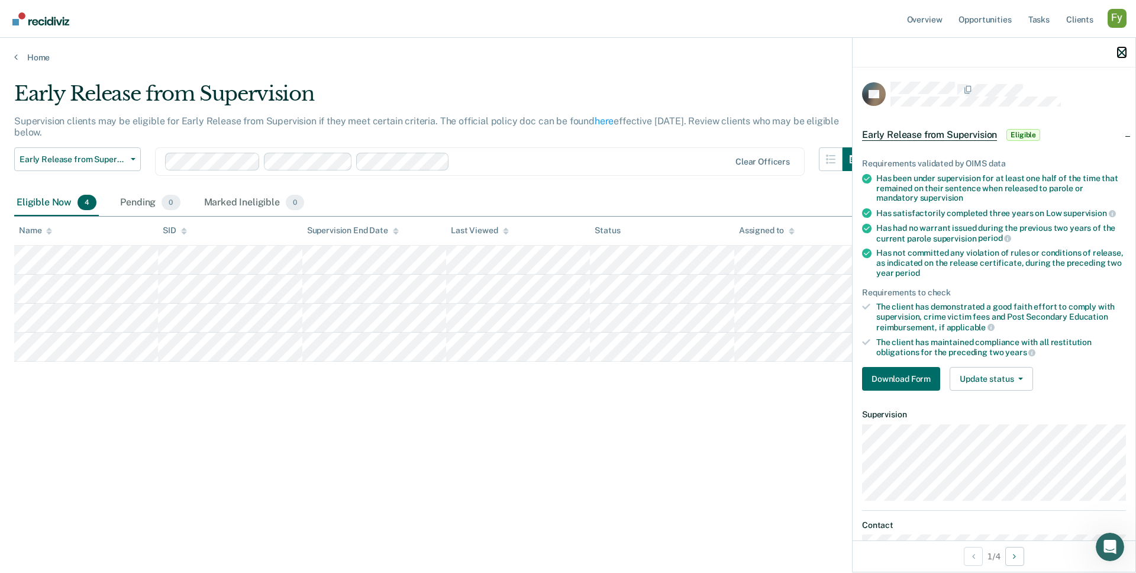
click at [1123, 50] on icon "button" at bounding box center [1122, 53] width 8 height 8
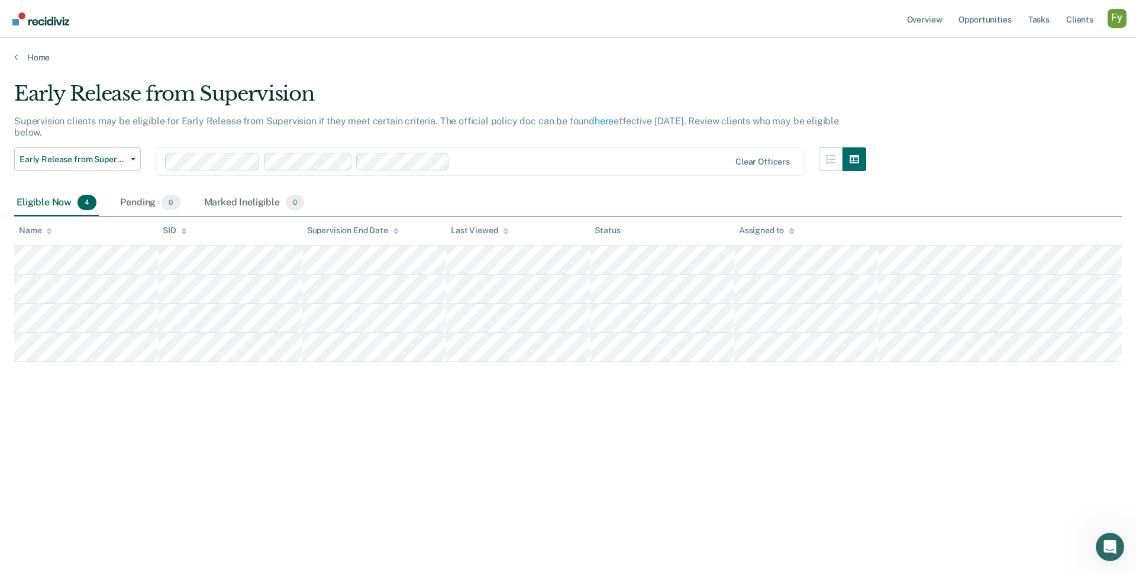
click at [1118, 24] on div "Profile dropdown button" at bounding box center [1117, 18] width 19 height 19
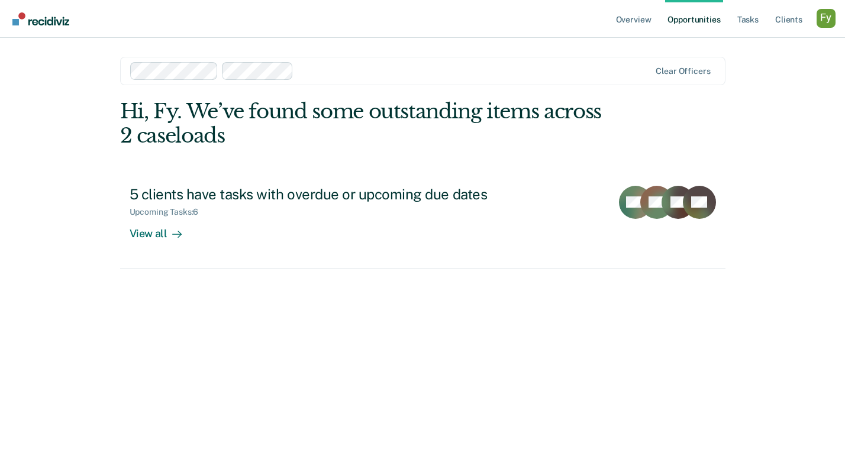
click at [604, 331] on div "Hi, Fy. We’ve found some outstanding items across 2 caseloads 5 clients have ta…" at bounding box center [422, 257] width 605 height 317
